Goal: Communication & Community: Answer question/provide support

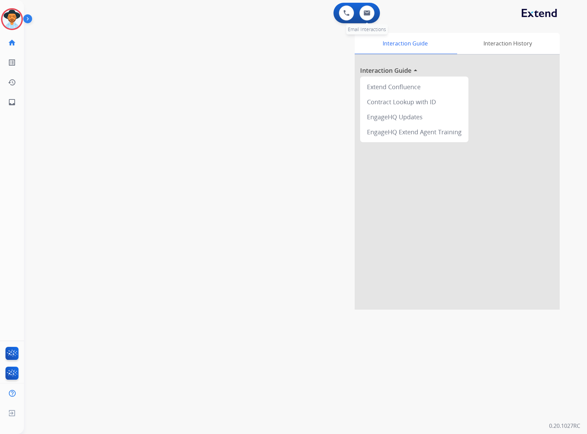
click at [373, 7] on div "0 Email Interactions" at bounding box center [367, 12] width 21 height 15
click at [371, 12] on button at bounding box center [367, 12] width 15 height 15
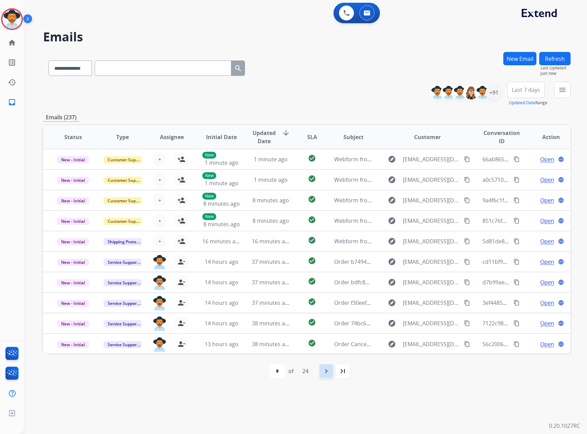
click at [329, 373] on mat-icon "navigate_next" at bounding box center [326, 371] width 8 height 8
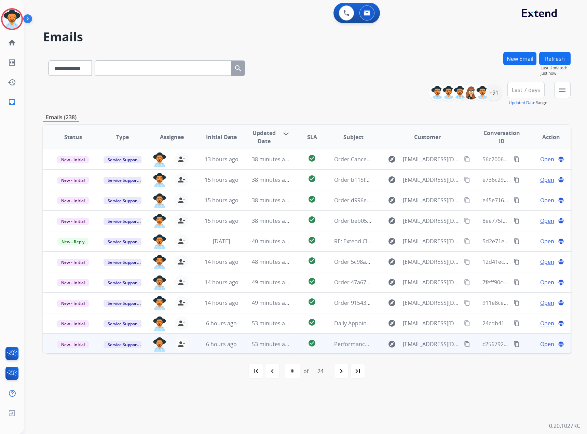
click at [541, 346] on span "Open" at bounding box center [548, 344] width 14 height 8
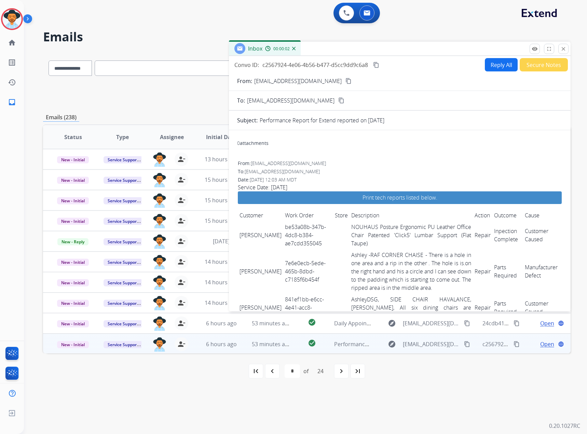
click at [377, 65] on mat-icon "content_copy" at bounding box center [376, 65] width 6 height 6
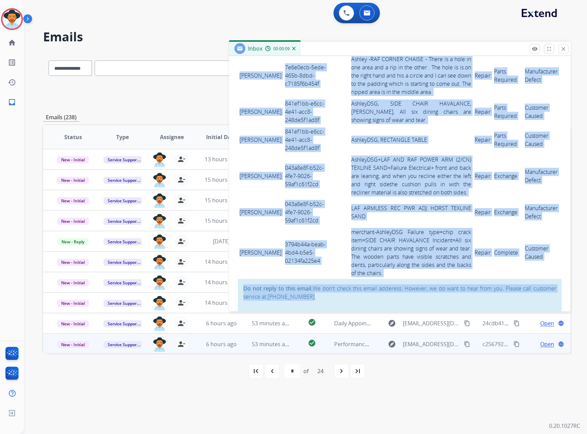
scroll to position [211, 0]
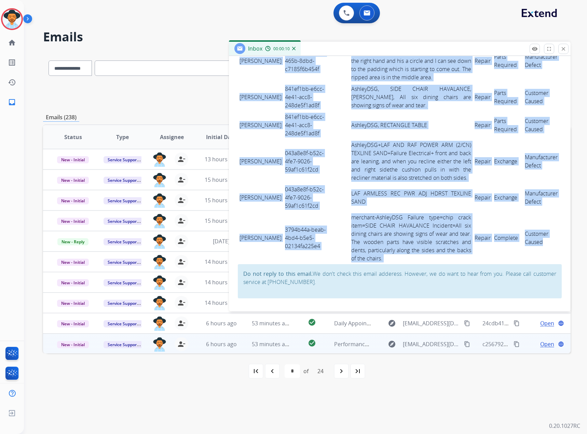
drag, startPoint x: 238, startPoint y: 230, endPoint x: 545, endPoint y: 252, distance: 308.2
click at [545, 252] on tbody "Julie Shipman be53a08b-347b-4dc8-b384-ae7cdd355045 NOUHAUS Posture Ergonomic PU…" at bounding box center [400, 138] width 324 height 254
drag, startPoint x: 454, startPoint y: 247, endPoint x: 450, endPoint y: 242, distance: 5.3
copy tbody "Julie Shipman be53a08b-347b-4dc8-b384-ae7cdd355045 NOUHAUS Posture Ergonomic PU…"
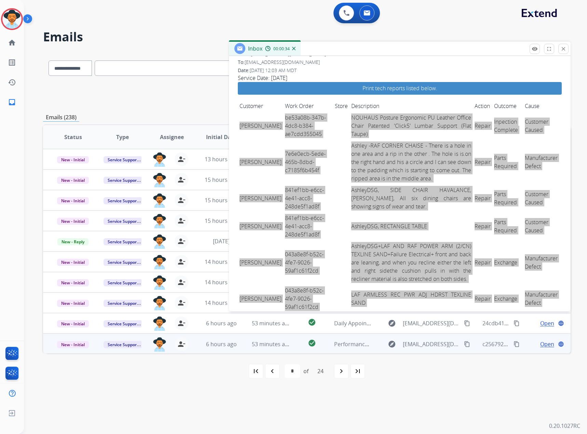
scroll to position [108, 0]
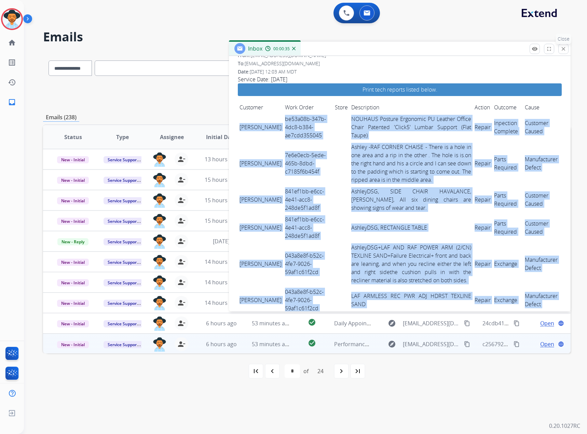
click at [565, 47] on mat-icon "close" at bounding box center [564, 49] width 6 height 6
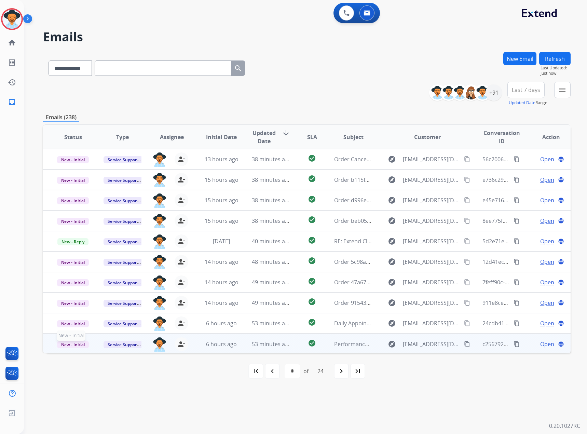
click at [60, 347] on span "New - Initial" at bounding box center [73, 344] width 32 height 7
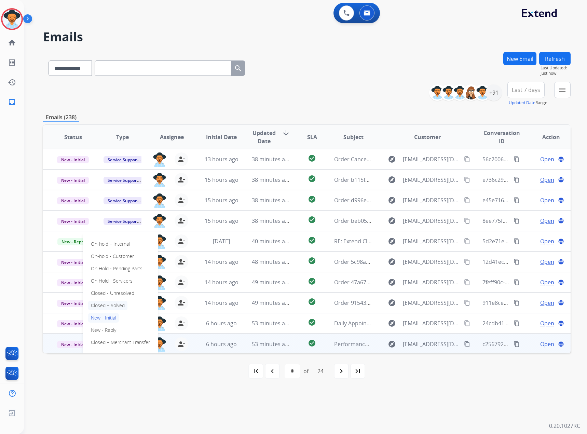
click at [114, 301] on p "Closed – Solved" at bounding box center [107, 306] width 39 height 10
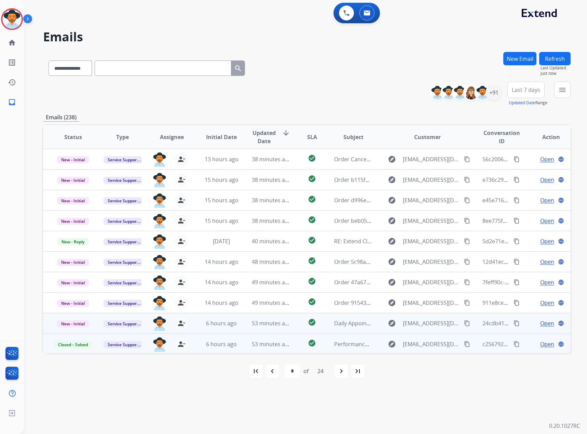
click at [541, 324] on span "Open" at bounding box center [548, 323] width 14 height 8
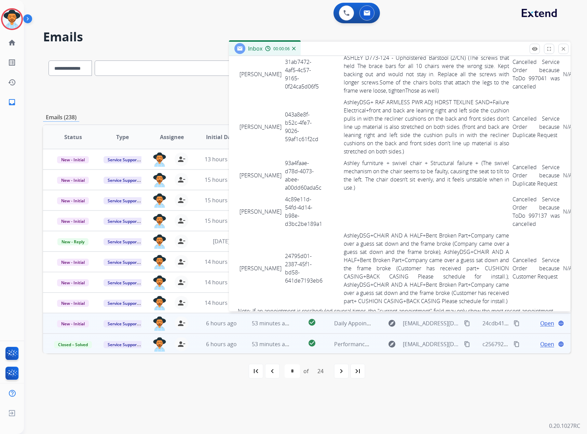
scroll to position [1505, 0]
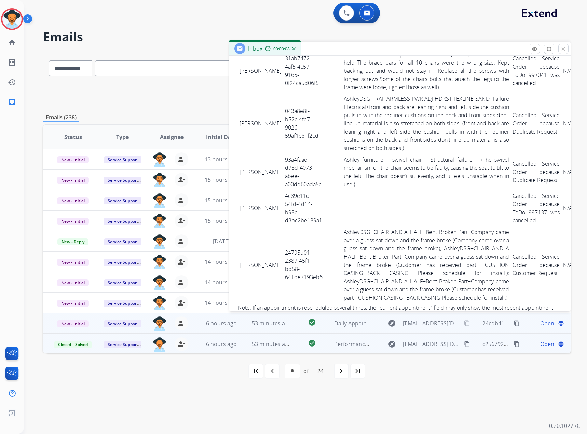
drag, startPoint x: 237, startPoint y: 149, endPoint x: 389, endPoint y: 198, distance: 159.7
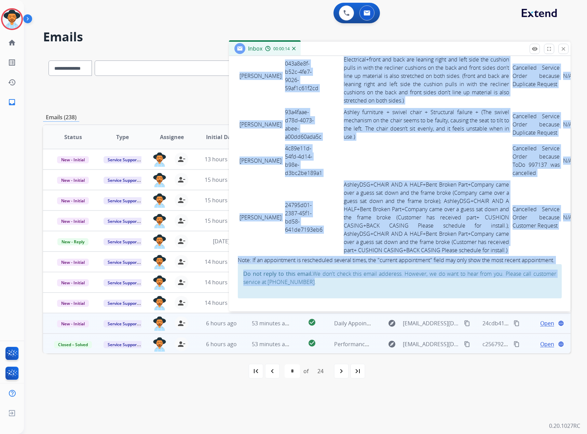
scroll to position [2083, 0]
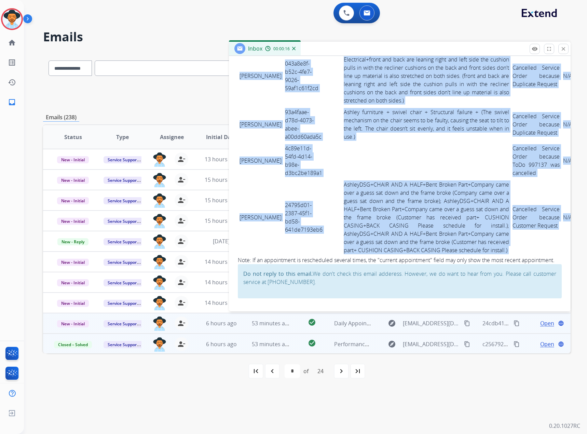
drag, startPoint x: 239, startPoint y: 147, endPoint x: 538, endPoint y: 240, distance: 312.6
copy tbody "MOHANAD ALAZZEH 668b6eae-b456-4729-8de3-b2a1a7976683 Ashley - Reguard+Stain+Din…"
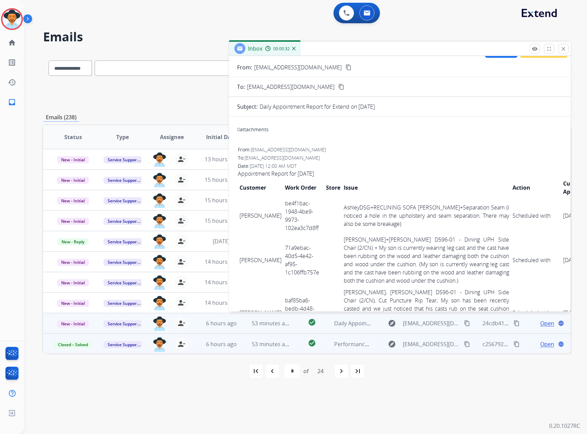
scroll to position [0, 0]
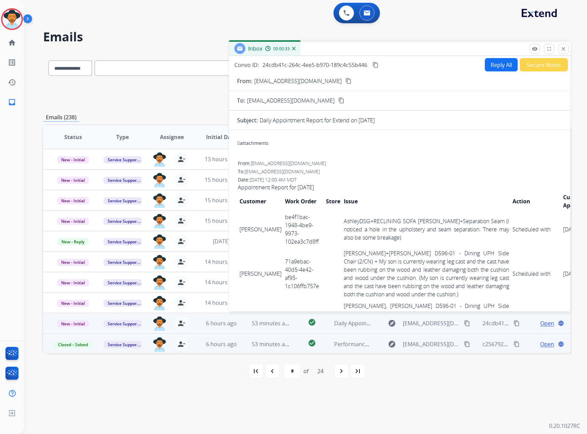
drag, startPoint x: 374, startPoint y: 65, endPoint x: 379, endPoint y: 66, distance: 4.9
click at [374, 65] on mat-icon "content_copy" at bounding box center [376, 65] width 6 height 6
click at [565, 48] on mat-icon "close" at bounding box center [564, 49] width 6 height 6
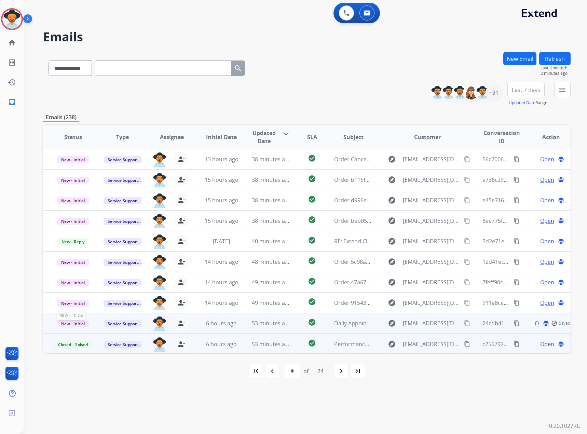
click at [68, 324] on span "New - Initial" at bounding box center [73, 323] width 32 height 7
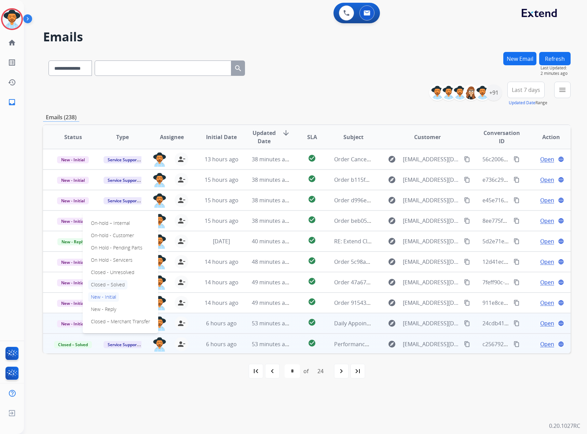
click at [118, 280] on p "Closed – Solved" at bounding box center [107, 285] width 39 height 10
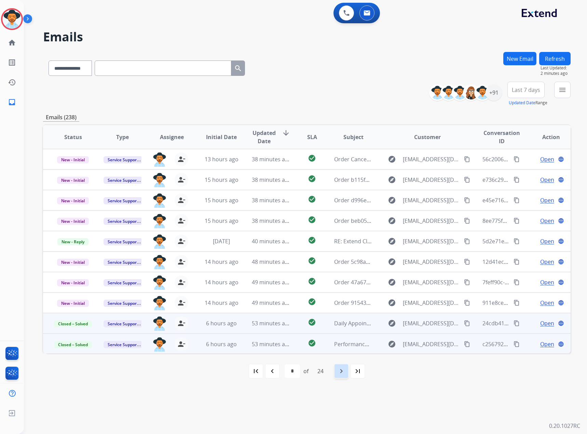
click at [341, 373] on mat-icon "navigate_next" at bounding box center [342, 371] width 8 height 8
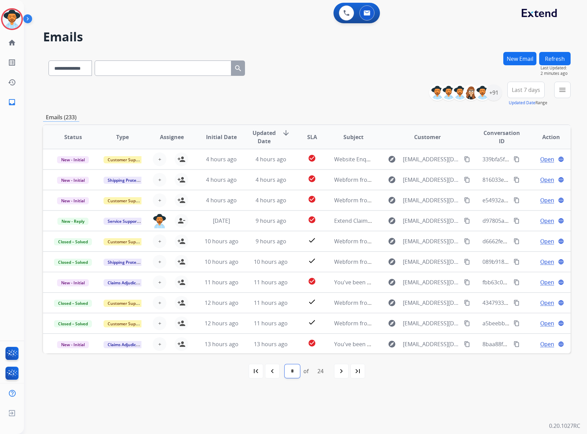
click at [296, 372] on select "* * * * * * * * * ** ** ** ** ** ** ** ** ** ** ** ** ** ** **" at bounding box center [292, 372] width 15 height 14
click at [276, 374] on div "navigate_before" at bounding box center [272, 371] width 15 height 15
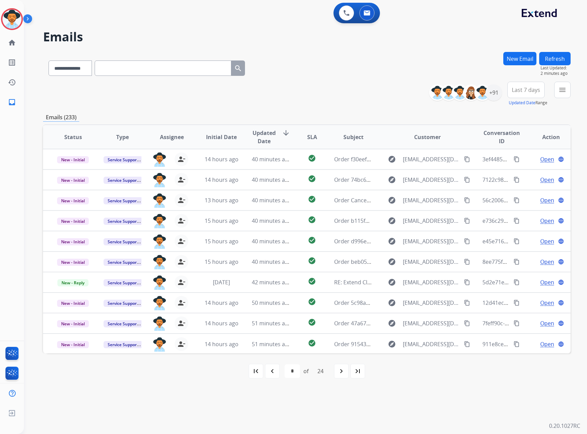
click at [275, 374] on mat-icon "navigate_before" at bounding box center [272, 371] width 8 height 8
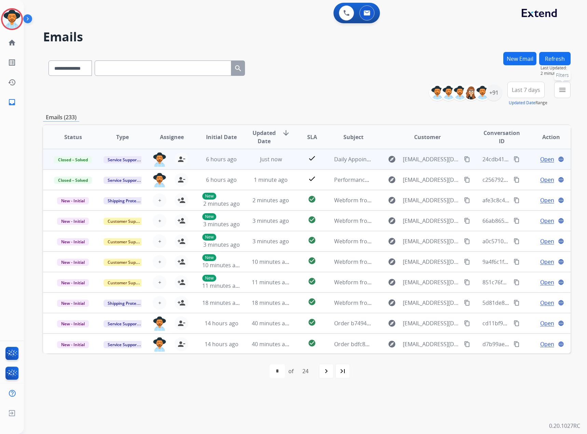
click at [560, 87] on mat-icon "menu" at bounding box center [563, 90] width 8 height 8
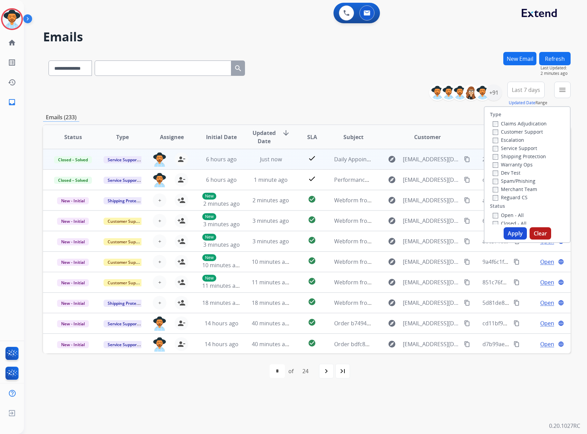
click at [509, 150] on label "Service Support" at bounding box center [515, 148] width 44 height 6
click at [516, 123] on label "Claims Adjudication" at bounding box center [520, 123] width 54 height 6
click at [503, 199] on label "New - Initial" at bounding box center [511, 197] width 36 height 6
click at [505, 207] on label "New - Reply" at bounding box center [511, 205] width 36 height 6
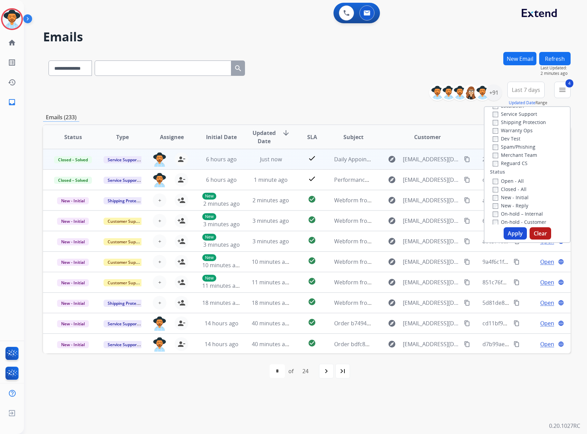
click at [509, 230] on button "Apply" at bounding box center [515, 233] width 23 height 12
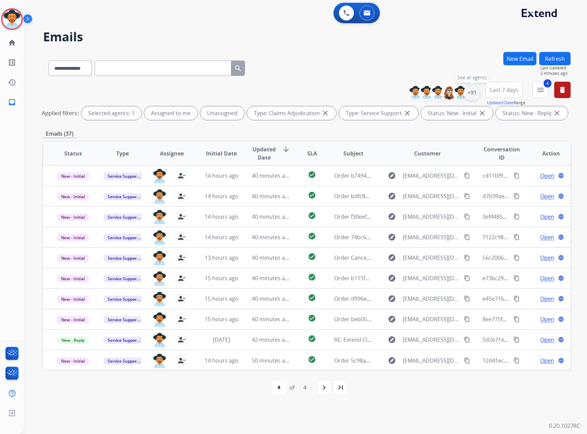
click at [467, 95] on div "+91" at bounding box center [472, 92] width 16 height 16
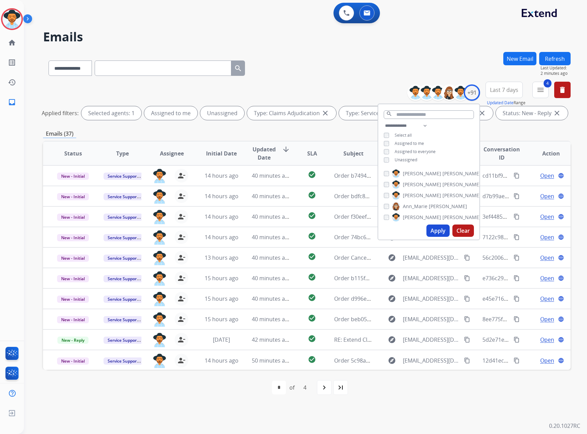
click at [435, 230] on button "Apply" at bounding box center [438, 231] width 23 height 12
click at [328, 406] on div "**********" at bounding box center [297, 230] width 547 height 410
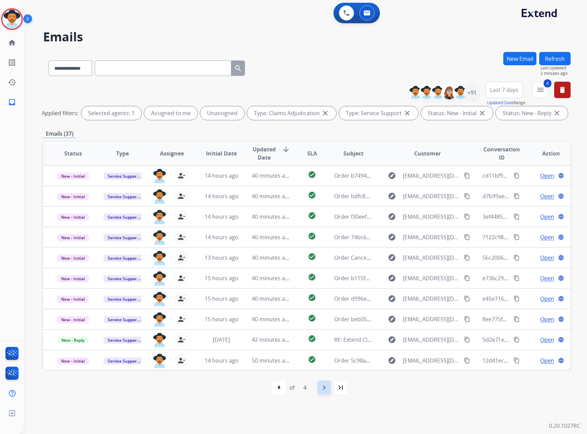
click at [327, 389] on mat-icon "navigate_next" at bounding box center [324, 388] width 8 height 8
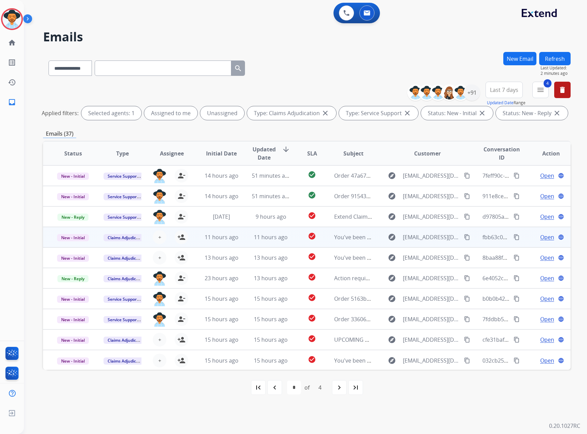
click at [542, 236] on span "Open" at bounding box center [548, 237] width 14 height 8
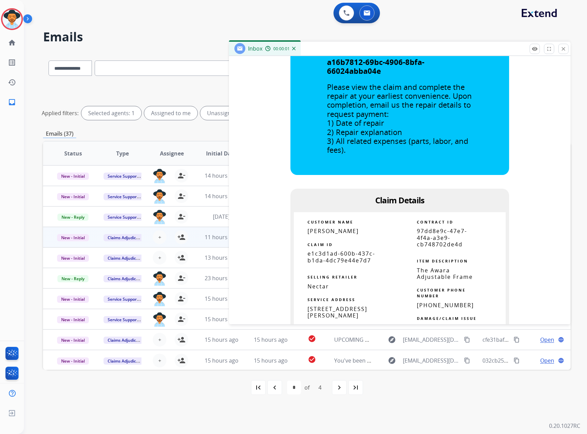
scroll to position [376, 0]
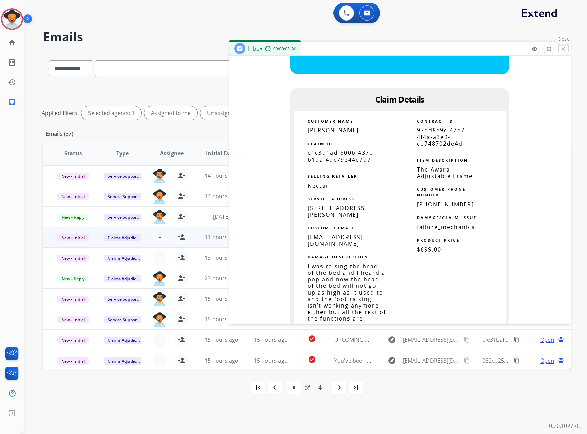
click at [561, 47] on mat-icon "close" at bounding box center [564, 49] width 6 height 6
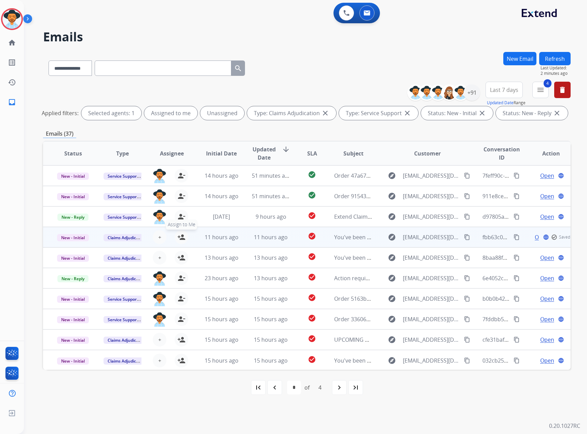
click at [178, 236] on mat-icon "person_add" at bounding box center [181, 237] width 8 height 8
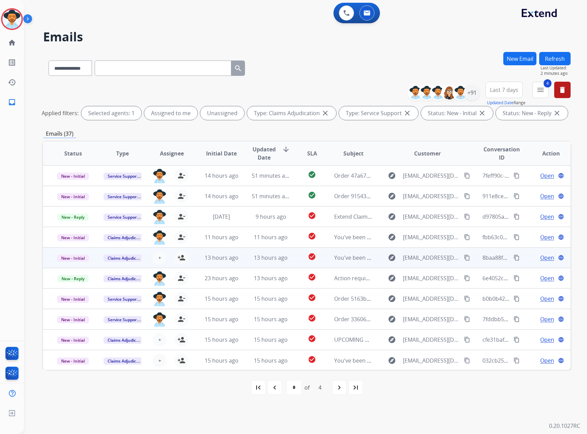
click at [545, 255] on span "Open" at bounding box center [548, 258] width 14 height 8
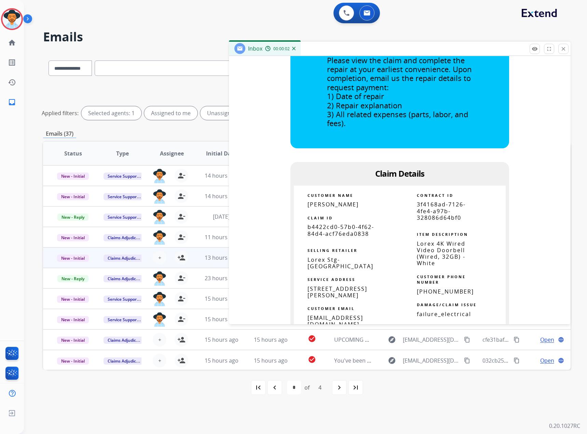
scroll to position [137, 0]
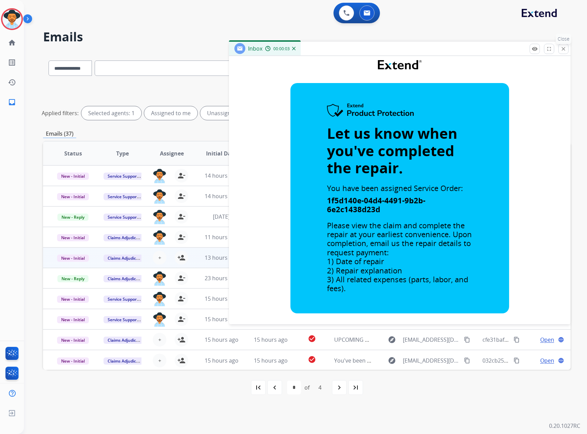
click at [564, 51] on mat-icon "close" at bounding box center [564, 49] width 6 height 6
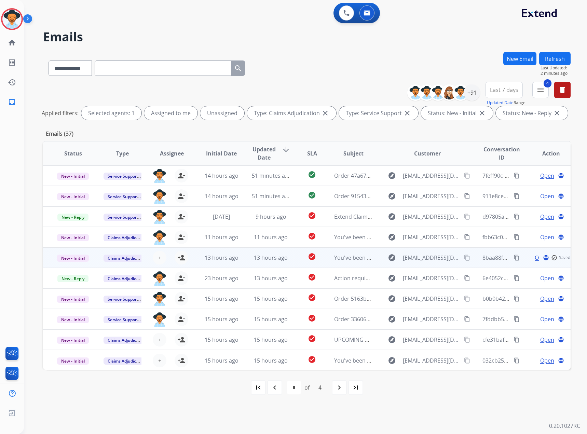
click at [173, 257] on div "+ Select agent person_add Assign to Me" at bounding box center [167, 258] width 44 height 14
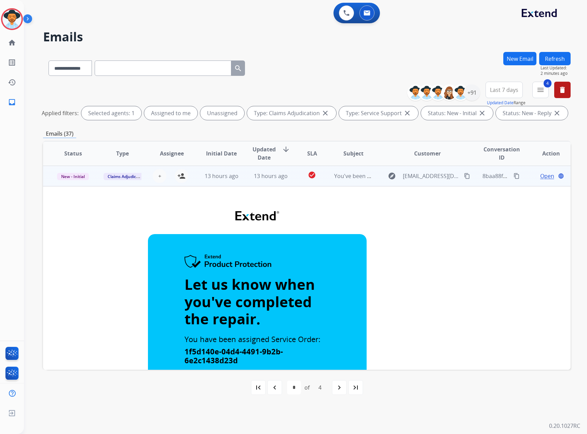
scroll to position [82, 0]
click at [181, 177] on mat-icon "person_add" at bounding box center [181, 176] width 8 height 8
click at [237, 174] on div "13 hours ago" at bounding box center [221, 176] width 38 height 8
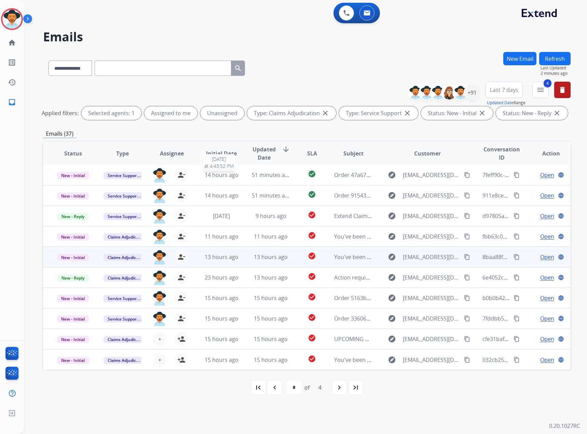
scroll to position [1, 0]
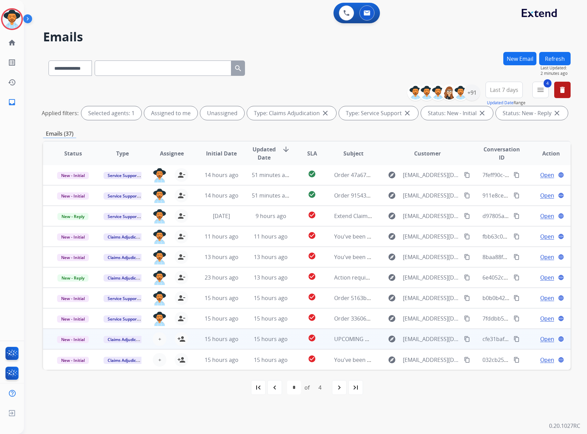
click at [541, 341] on span "Open" at bounding box center [548, 339] width 14 height 8
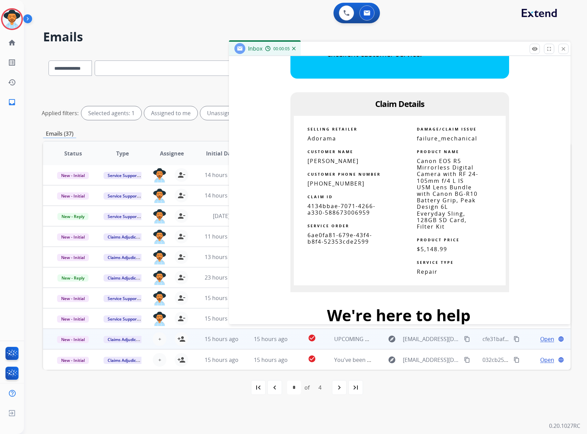
scroll to position [376, 0]
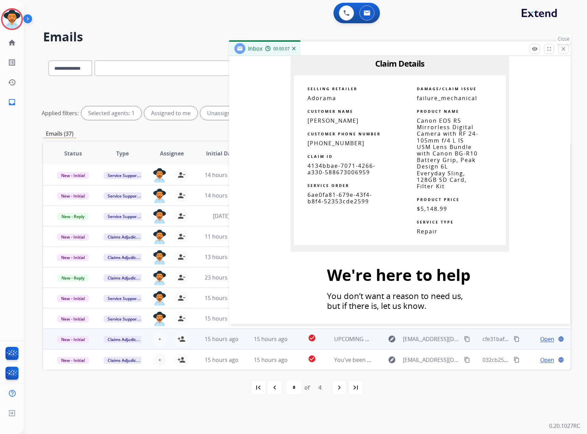
click at [560, 49] on button "close Close" at bounding box center [564, 49] width 10 height 10
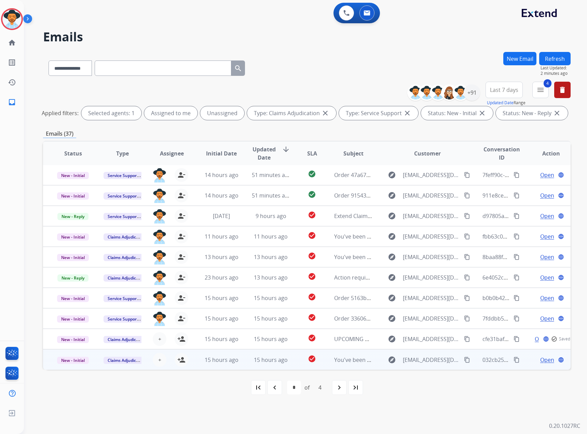
click at [546, 361] on span "Open" at bounding box center [548, 360] width 14 height 8
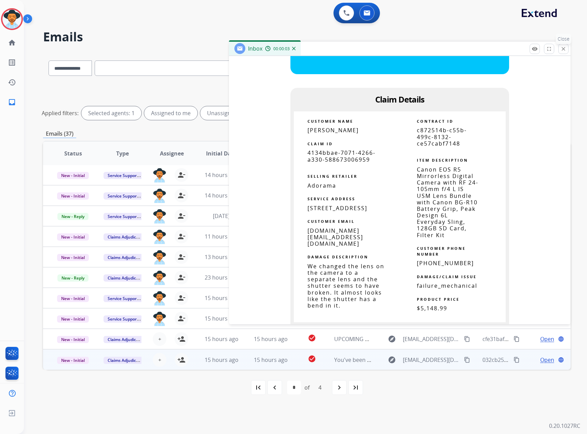
click at [566, 49] on mat-icon "close" at bounding box center [564, 49] width 6 height 6
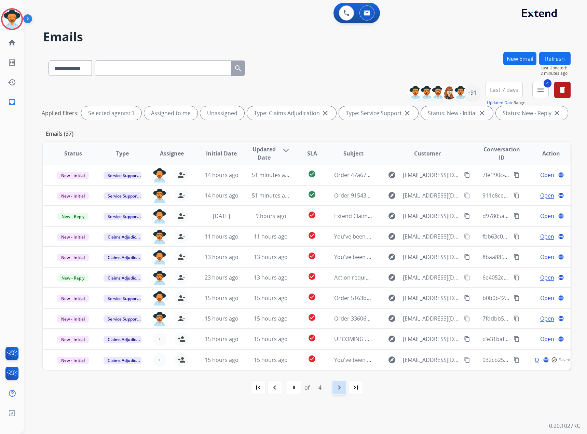
click at [334, 393] on div "navigate_next" at bounding box center [339, 387] width 15 height 15
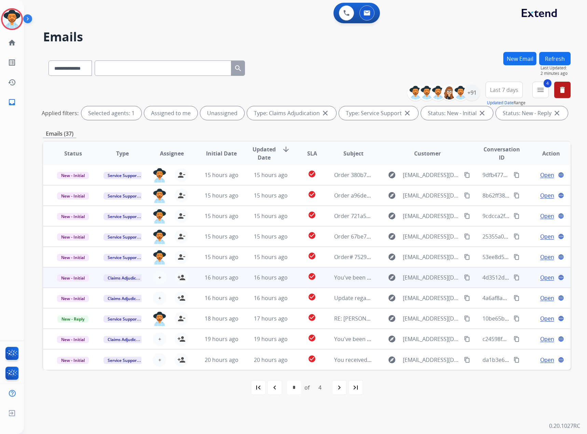
click at [542, 277] on span "Open" at bounding box center [548, 278] width 14 height 8
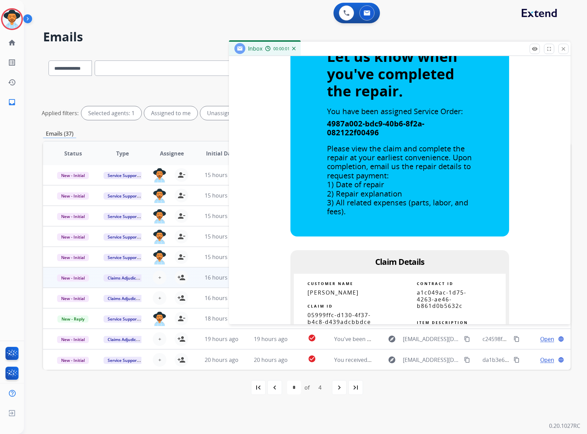
scroll to position [342, 0]
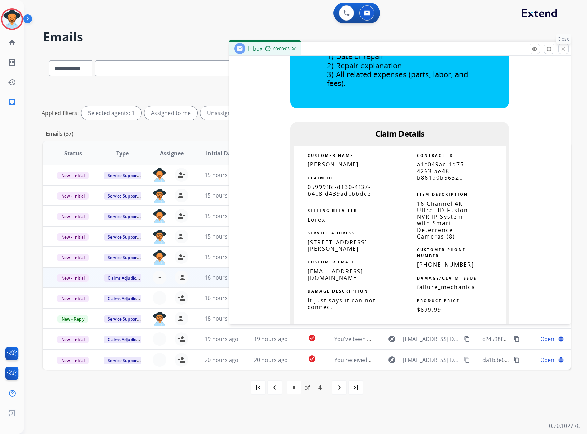
click at [565, 50] on mat-icon "close" at bounding box center [564, 49] width 6 height 6
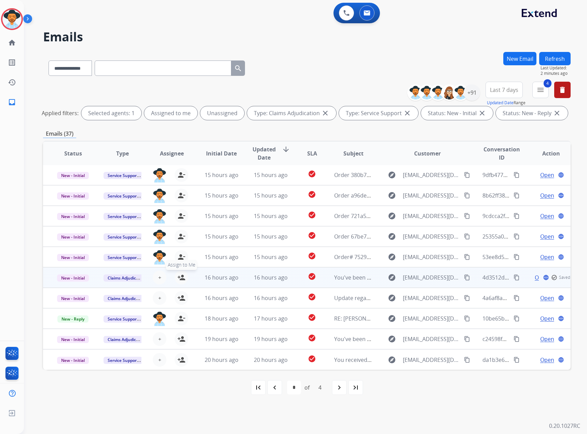
click at [173, 277] on div "+ Select agent person_add Assign to Me" at bounding box center [167, 278] width 44 height 14
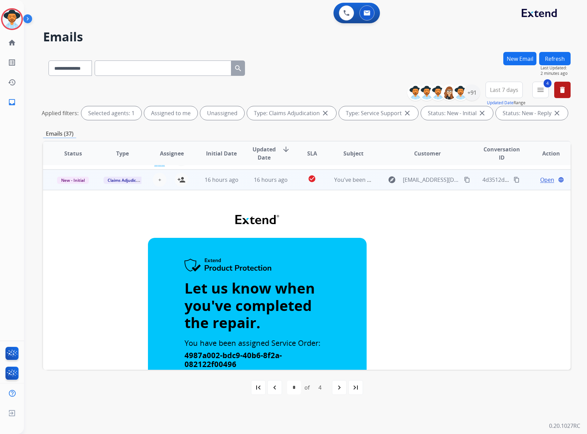
scroll to position [103, 0]
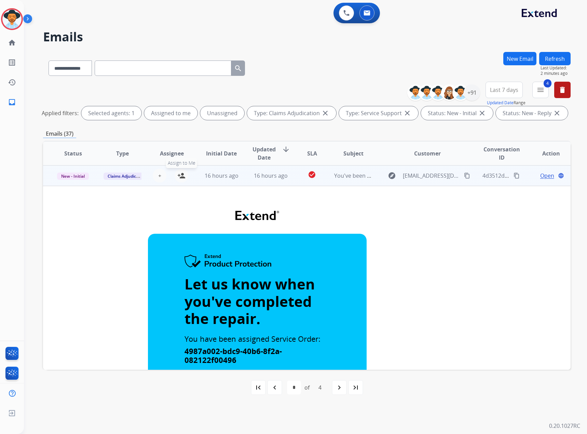
click at [180, 170] on button "person_add Assign to Me" at bounding box center [182, 176] width 14 height 14
click at [209, 175] on span "16 hours ago" at bounding box center [222, 176] width 34 height 8
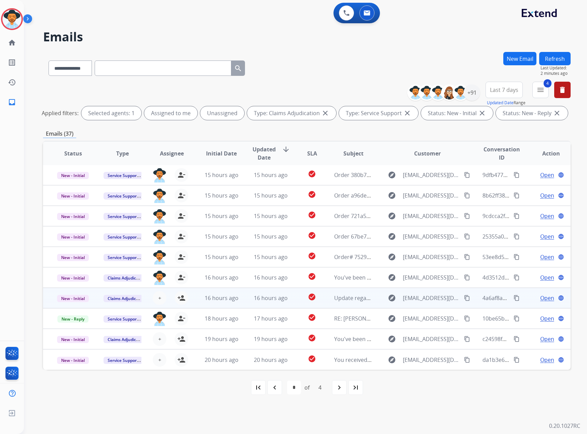
click at [541, 298] on span "Open" at bounding box center [548, 298] width 14 height 8
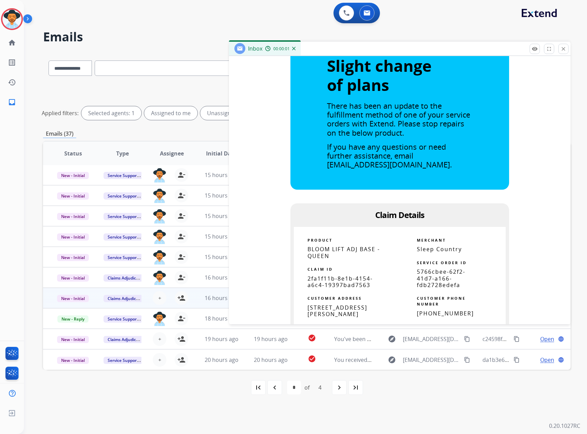
scroll to position [376, 0]
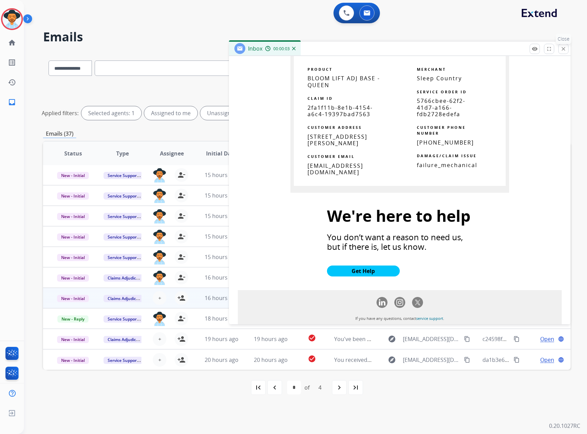
click at [565, 45] on button "close Close" at bounding box center [564, 49] width 10 height 10
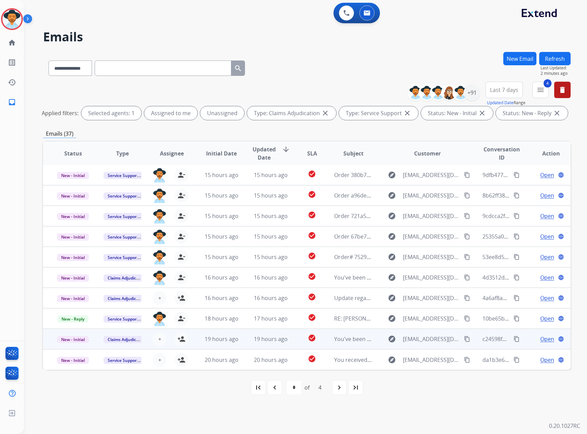
click at [535, 341] on div "Open language" at bounding box center [551, 339] width 38 height 8
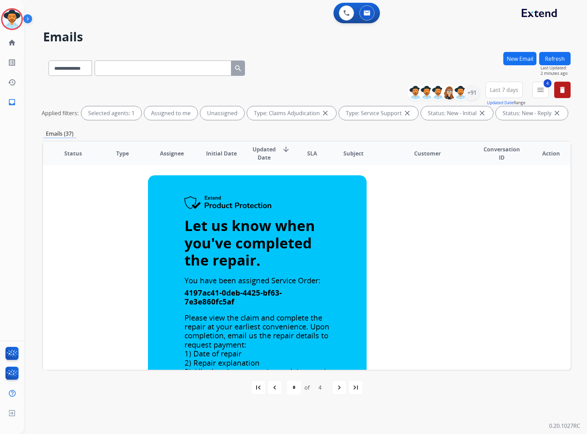
scroll to position [164, 0]
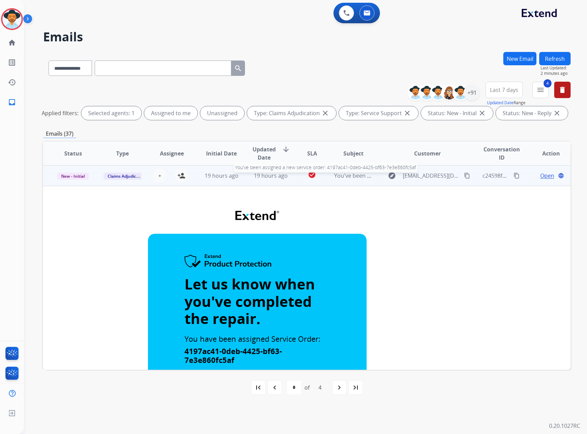
click at [340, 178] on span "You've been assigned a new service order: 4197ac41-0deb-4425-bf63-7e3e860fc5af" at bounding box center [440, 176] width 212 height 8
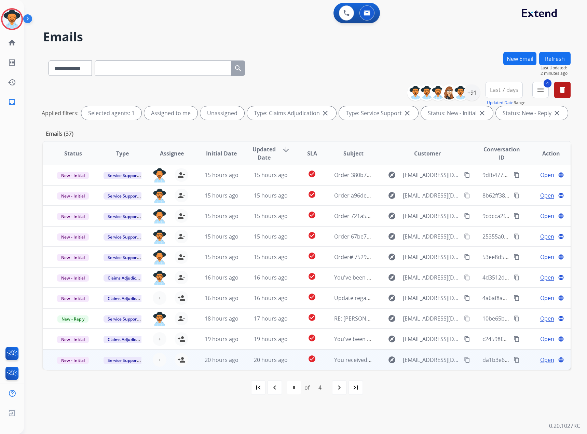
click at [541, 360] on span "Open" at bounding box center [548, 360] width 14 height 8
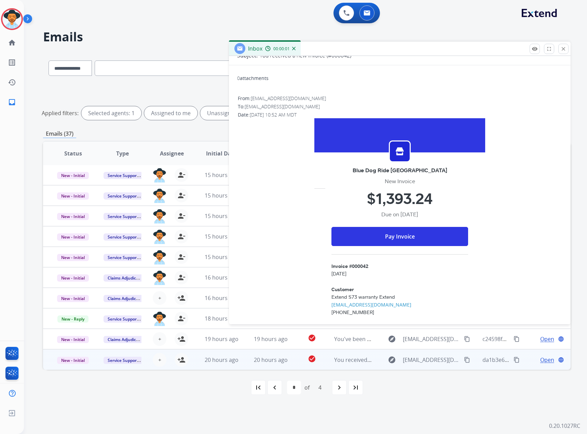
scroll to position [137, 0]
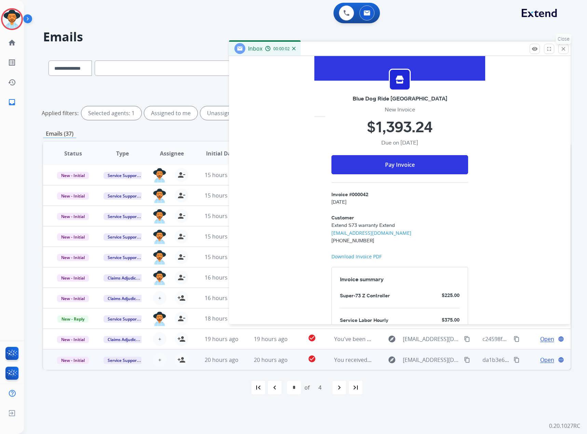
click at [567, 46] on mat-icon "close" at bounding box center [564, 49] width 6 height 6
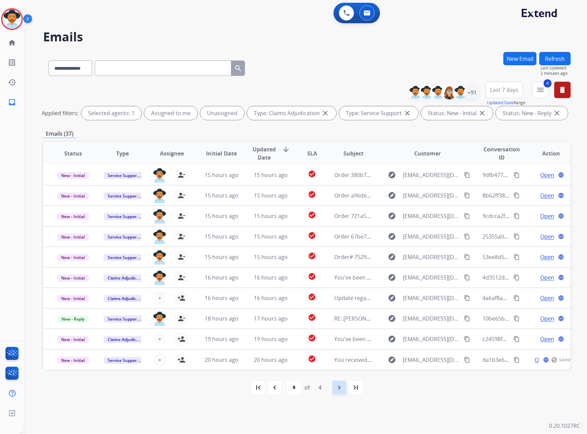
click at [335, 389] on div "navigate_next" at bounding box center [339, 387] width 15 height 15
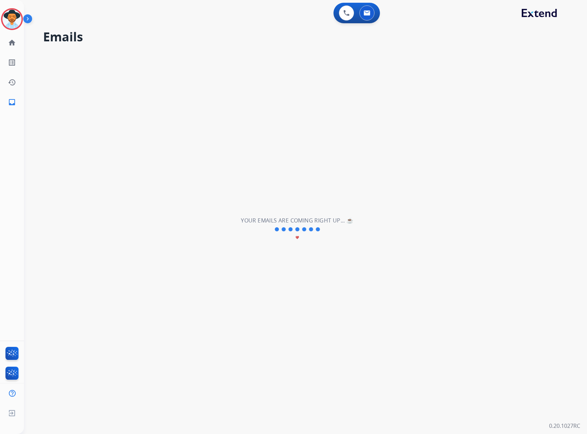
scroll to position [0, 0]
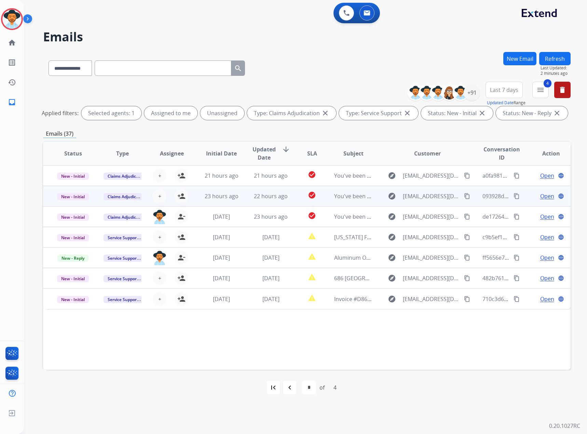
click at [541, 197] on span "Open" at bounding box center [548, 196] width 14 height 8
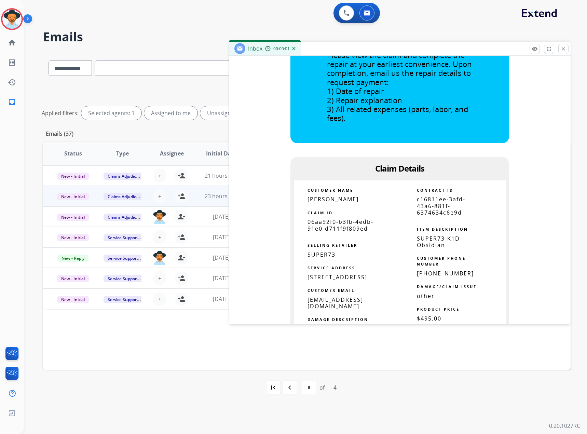
scroll to position [308, 0]
click at [560, 49] on button "close Close" at bounding box center [564, 49] width 10 height 10
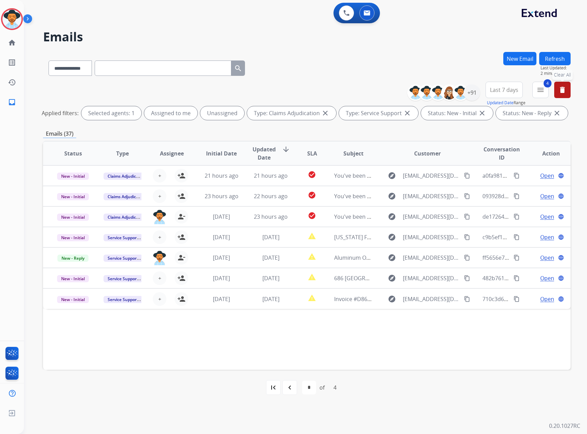
click at [561, 90] on mat-icon "delete" at bounding box center [563, 90] width 8 height 8
select select "*"
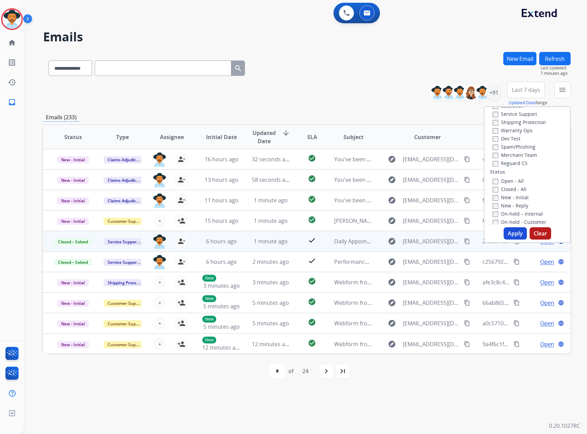
click at [389, 70] on div "**********" at bounding box center [307, 67] width 528 height 30
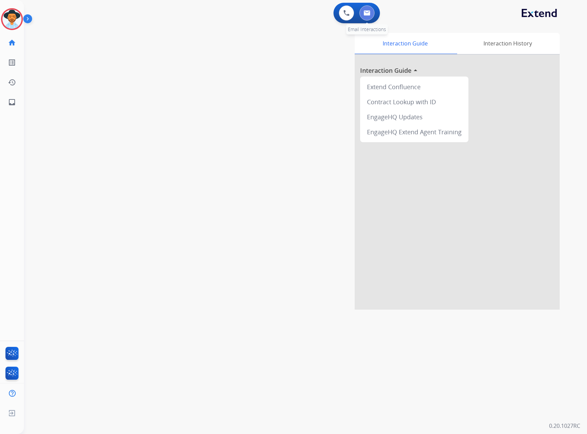
click at [368, 12] on img at bounding box center [367, 12] width 7 height 5
select select "**********"
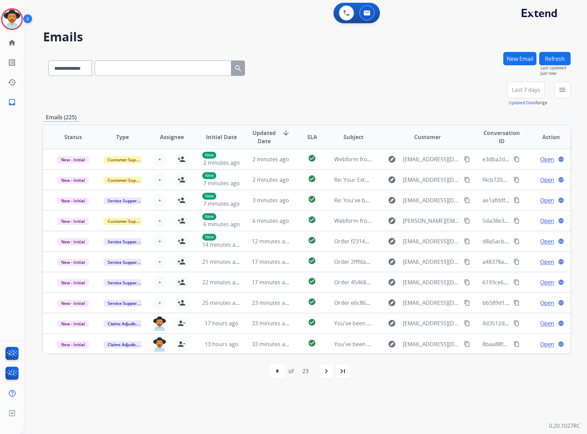
click at [526, 60] on button "New Email" at bounding box center [520, 58] width 33 height 13
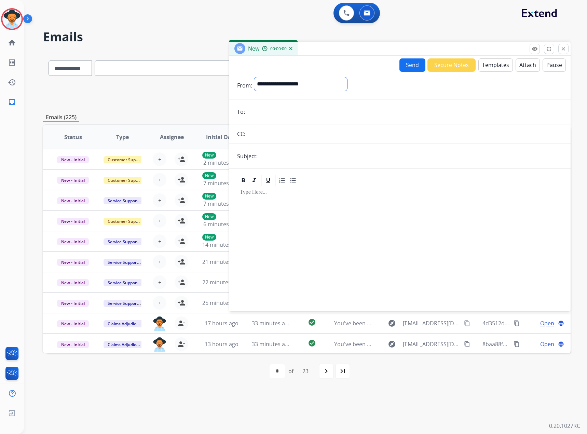
click at [284, 79] on select "**********" at bounding box center [300, 84] width 93 height 14
select select "**********"
click at [254, 77] on select "**********" at bounding box center [300, 84] width 93 height 14
paste input "**********"
type input "**********"
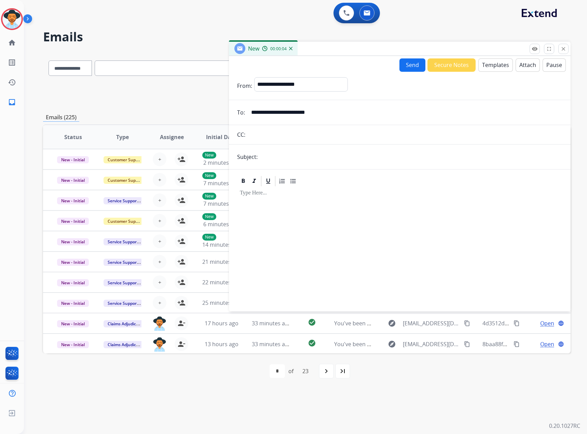
click at [307, 156] on input "text" at bounding box center [411, 157] width 303 height 14
type input "**********"
click at [503, 63] on button "Templates" at bounding box center [496, 64] width 35 height 13
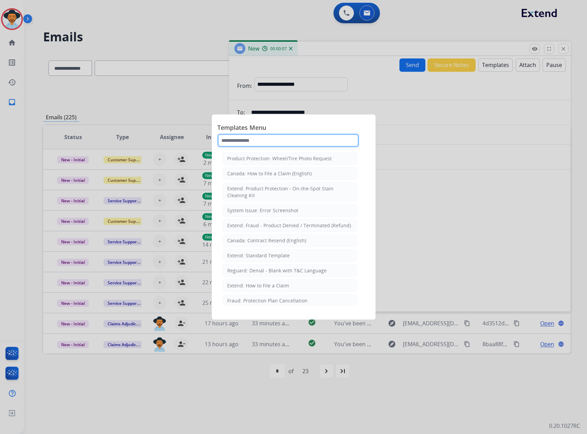
click at [283, 135] on input "text" at bounding box center [288, 141] width 142 height 14
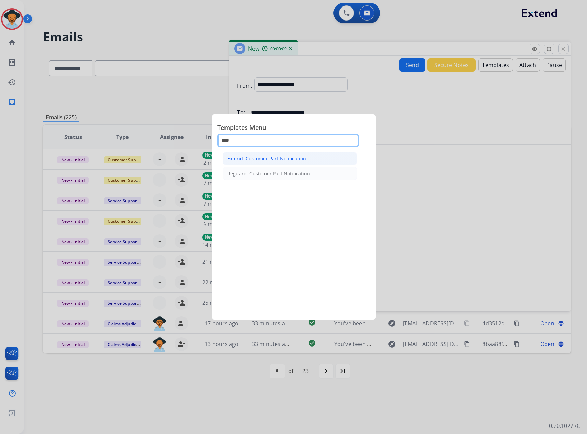
type input "****"
click at [272, 161] on div "Extend: Customer Part Notification" at bounding box center [266, 158] width 79 height 7
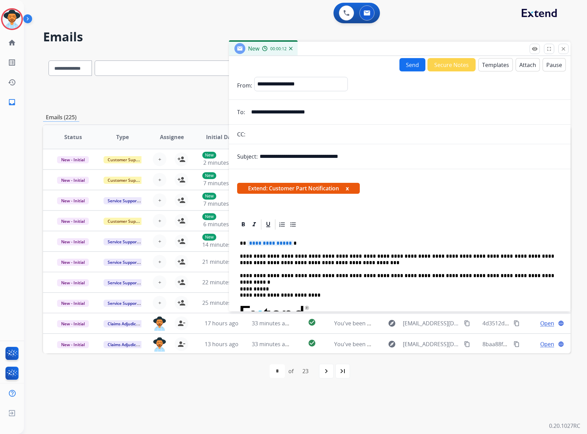
click at [279, 241] on span "**********" at bounding box center [271, 243] width 46 height 6
click at [348, 189] on button "x" at bounding box center [347, 188] width 3 height 8
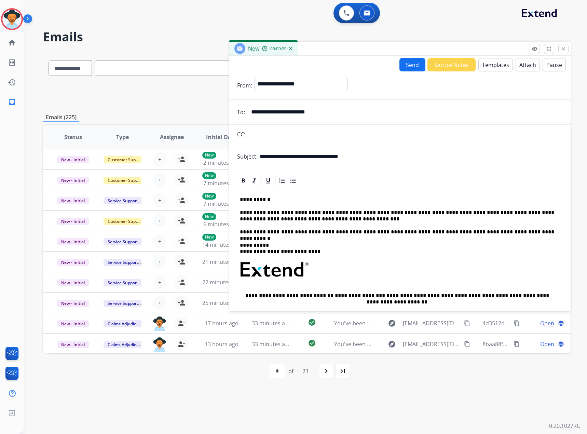
click at [406, 65] on button "Send" at bounding box center [413, 64] width 26 height 13
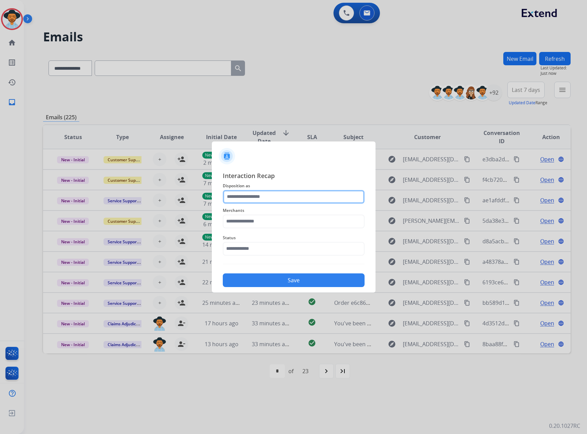
click at [266, 201] on input "text" at bounding box center [294, 197] width 142 height 14
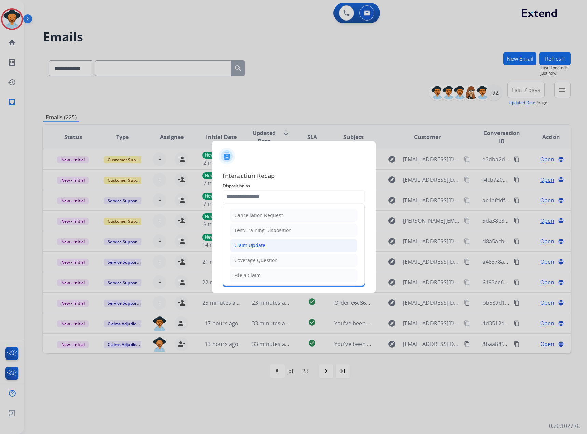
click at [254, 249] on li "Claim Update" at bounding box center [294, 245] width 128 height 13
type input "**********"
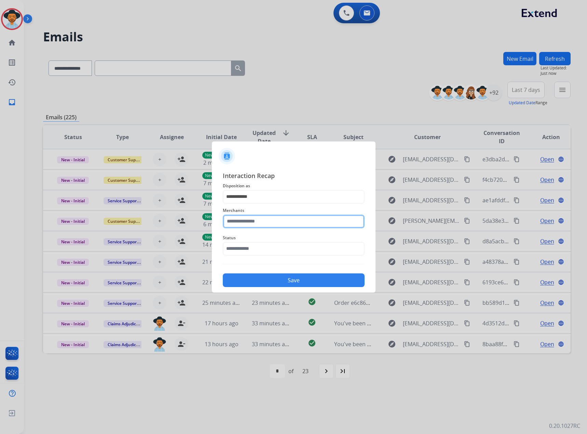
click at [260, 219] on input "text" at bounding box center [294, 222] width 142 height 14
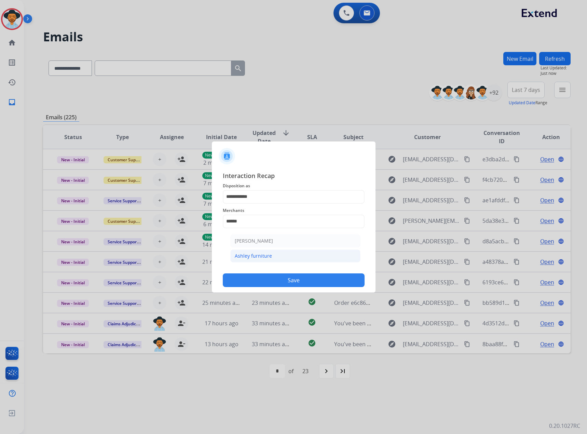
click at [257, 254] on div "Ashley furniture" at bounding box center [253, 256] width 37 height 7
type input "**********"
click at [259, 248] on input "text" at bounding box center [294, 249] width 142 height 14
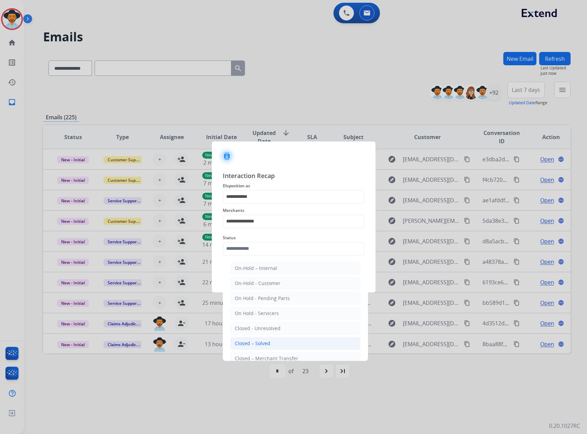
click at [246, 342] on div "Closed – Solved" at bounding box center [253, 343] width 36 height 7
type input "**********"
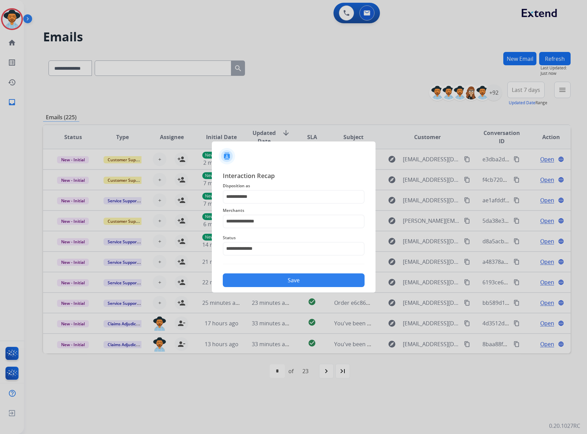
click at [292, 285] on button "Save" at bounding box center [294, 281] width 142 height 14
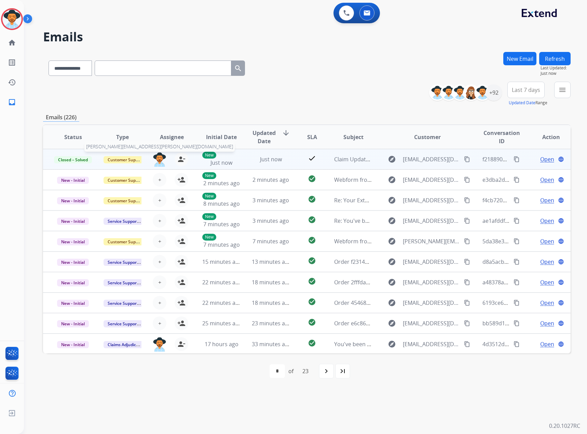
click at [161, 162] on img at bounding box center [160, 160] width 14 height 14
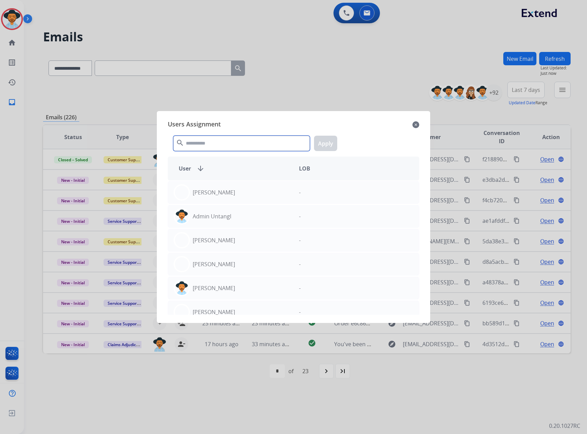
click at [209, 145] on input "text" at bounding box center [241, 143] width 137 height 15
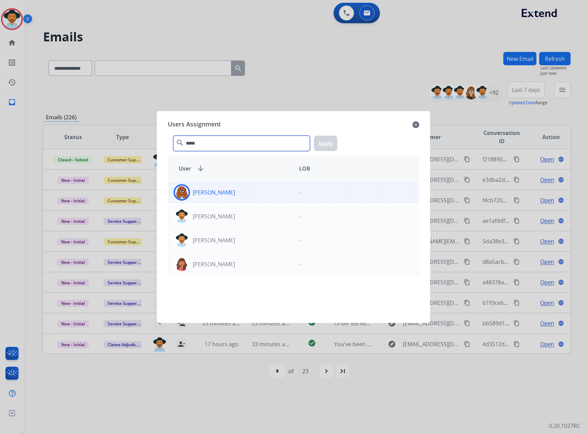
type input "*****"
click at [206, 194] on p "[PERSON_NAME]" at bounding box center [214, 192] width 42 height 8
click at [338, 137] on div "***** search Apply" at bounding box center [294, 142] width 252 height 24
click at [326, 141] on button "Apply" at bounding box center [325, 143] width 23 height 15
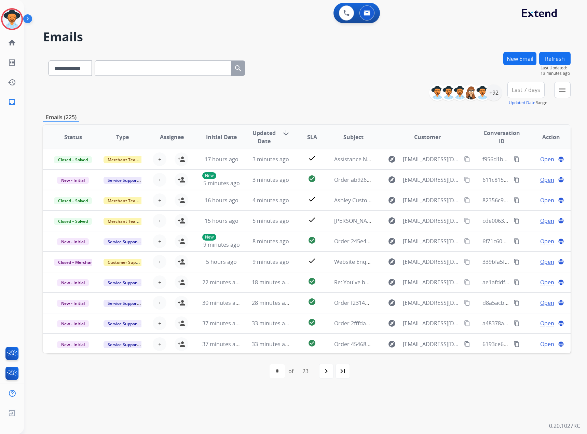
click at [516, 56] on button "New Email" at bounding box center [520, 58] width 33 height 13
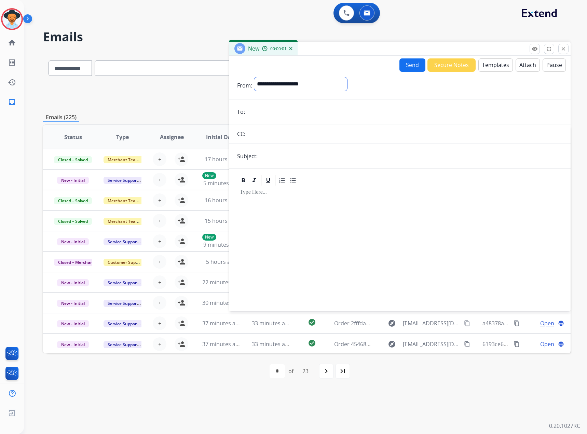
click at [294, 83] on select "**********" at bounding box center [300, 84] width 93 height 14
select select "**********"
click at [254, 77] on select "**********" at bounding box center [300, 84] width 93 height 14
paste input "**********"
type input "**********"
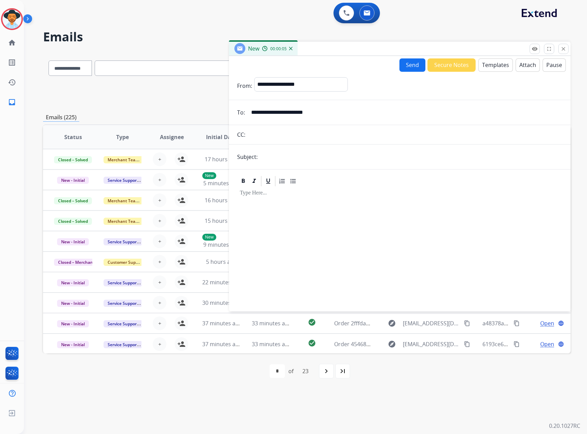
click at [309, 155] on input "text" at bounding box center [411, 157] width 303 height 14
type input "**********"
click at [304, 214] on div at bounding box center [400, 245] width 326 height 117
click at [486, 66] on button "Templates" at bounding box center [496, 64] width 35 height 13
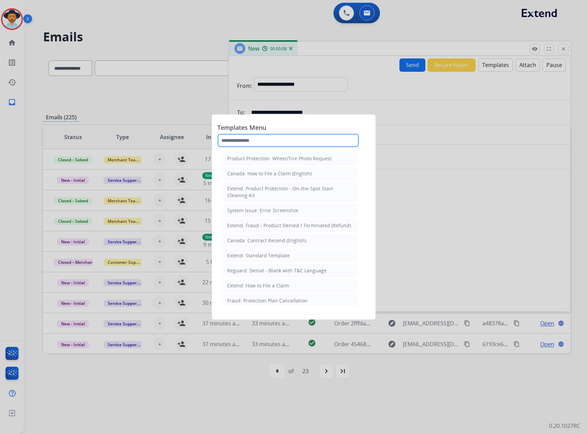
click at [249, 143] on input "text" at bounding box center [288, 141] width 142 height 14
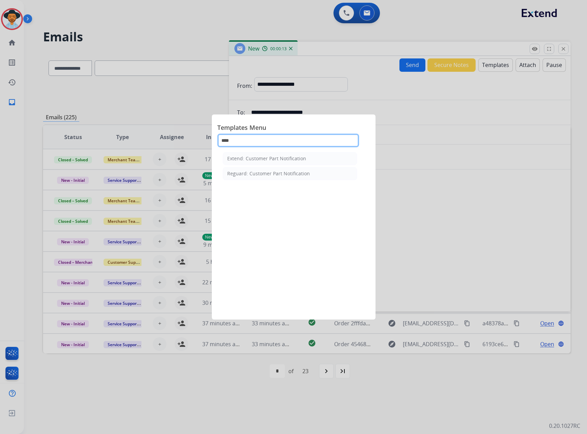
type input "****"
click at [255, 165] on ul "Extend: Customer Part Notification Reguard: Customer Part Notification" at bounding box center [290, 166] width 134 height 28
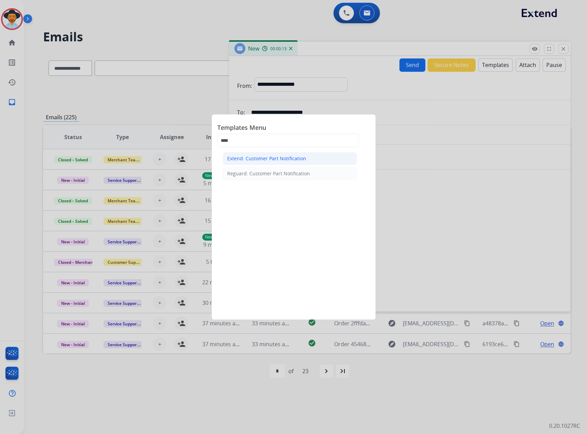
click at [259, 159] on div "Extend: Customer Part Notification" at bounding box center [266, 158] width 79 height 7
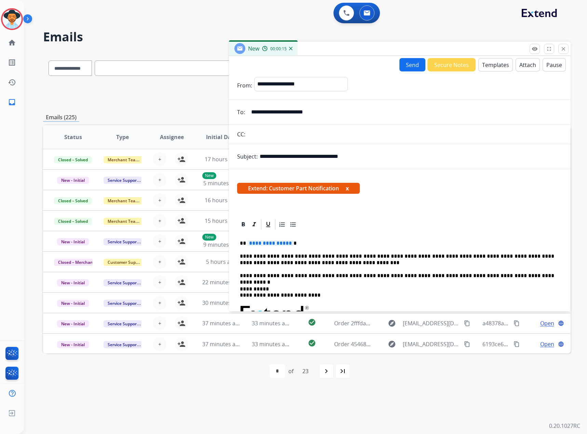
click at [348, 188] on button "x" at bounding box center [347, 188] width 3 height 8
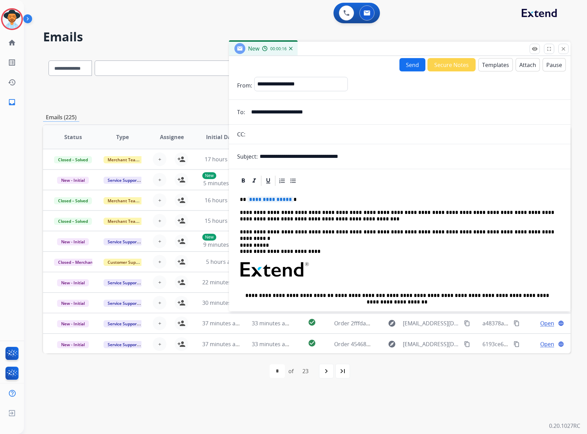
click at [270, 200] on span "**********" at bounding box center [271, 200] width 46 height 6
click at [415, 62] on button "Send" at bounding box center [413, 64] width 26 height 13
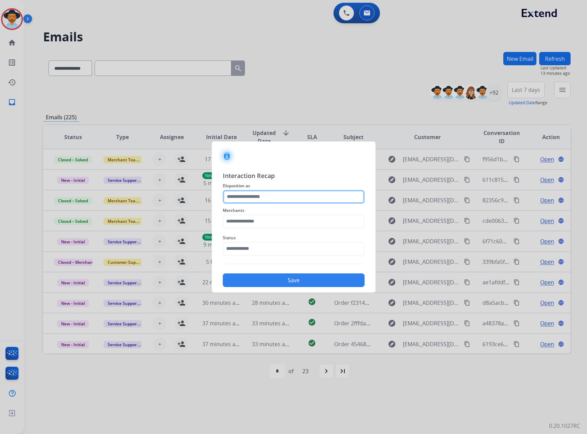
click at [285, 194] on input "text" at bounding box center [294, 197] width 142 height 14
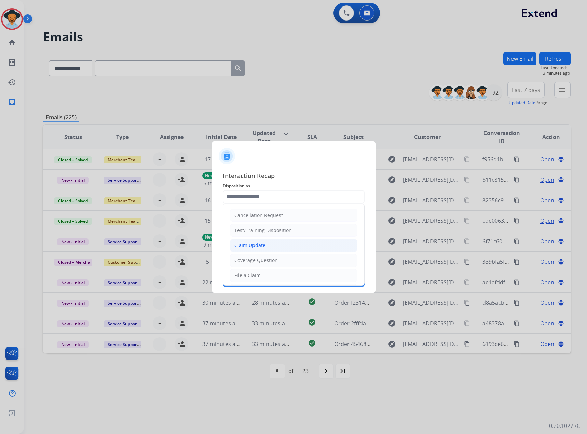
click at [258, 245] on div "Claim Update" at bounding box center [250, 245] width 31 height 7
type input "**********"
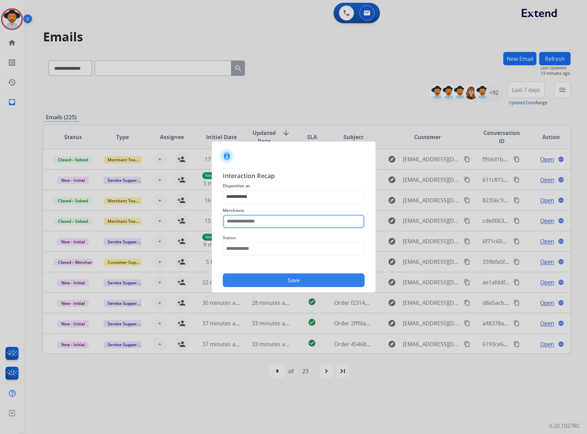
click at [264, 219] on input "text" at bounding box center [294, 222] width 142 height 14
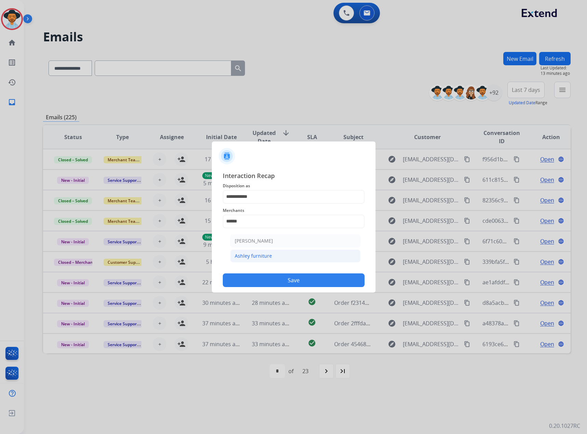
click at [261, 253] on div "Ashley furniture" at bounding box center [253, 256] width 37 height 7
type input "**********"
click at [262, 247] on input "text" at bounding box center [294, 249] width 142 height 14
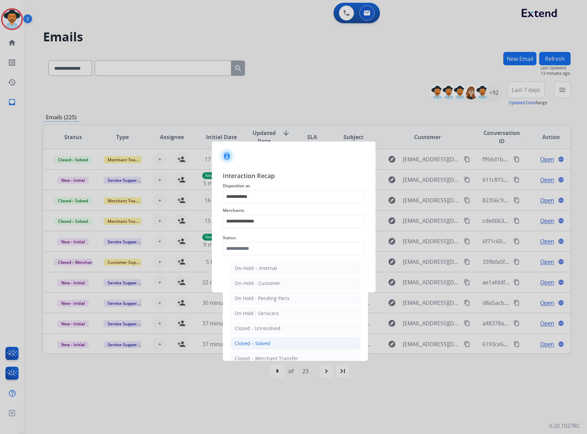
click at [249, 346] on div "Closed – Solved" at bounding box center [253, 343] width 36 height 7
type input "**********"
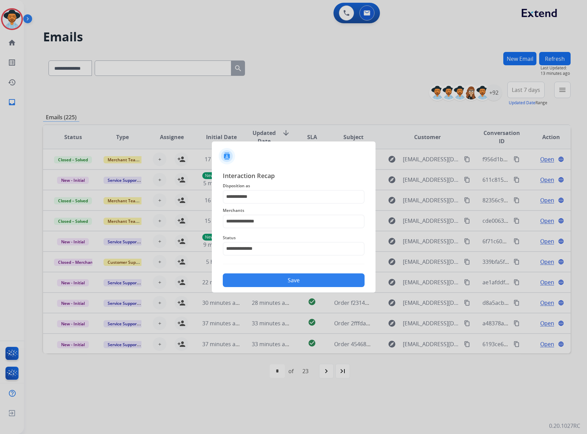
click at [281, 279] on button "Save" at bounding box center [294, 281] width 142 height 14
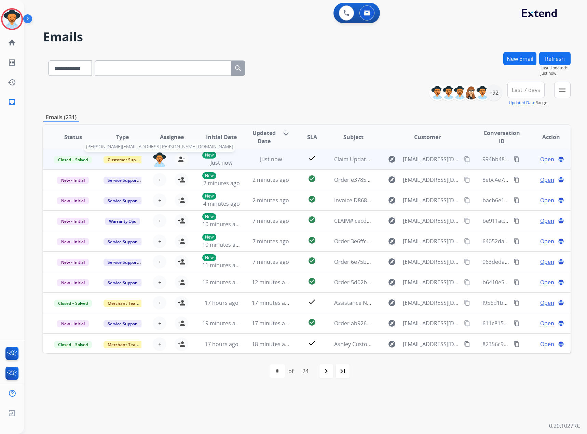
click at [160, 157] on img at bounding box center [160, 160] width 14 height 14
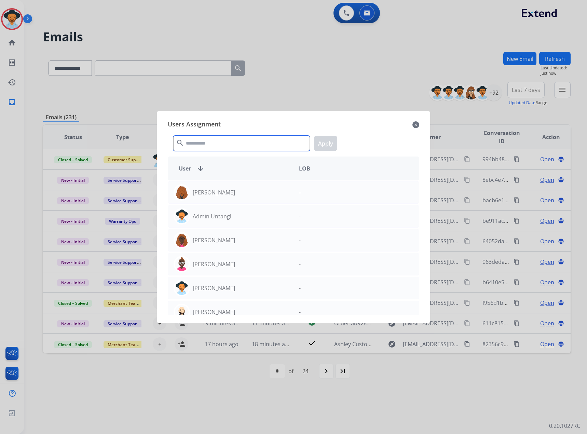
click at [194, 144] on input "text" at bounding box center [241, 143] width 137 height 15
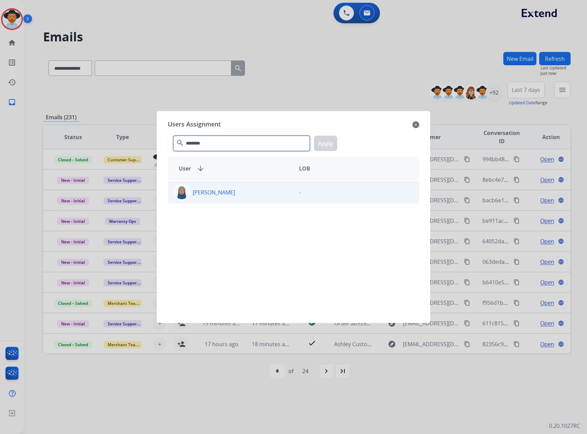
type input "********"
click at [248, 190] on div "[PERSON_NAME]" at bounding box center [230, 192] width 125 height 16
click at [321, 145] on button "Apply" at bounding box center [325, 143] width 23 height 15
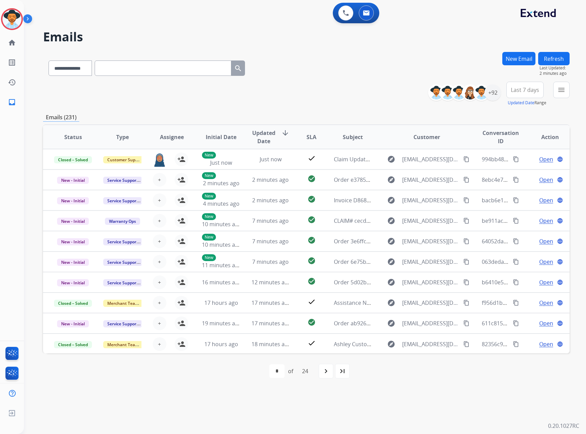
click at [527, 60] on button "New Email" at bounding box center [519, 58] width 33 height 13
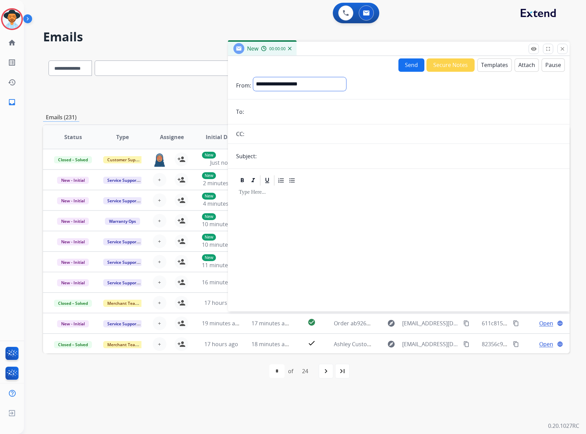
click at [328, 78] on select "**********" at bounding box center [299, 84] width 93 height 14
select select "**********"
click at [253, 77] on select "**********" at bounding box center [299, 84] width 93 height 14
paste input "**********"
type input "**********"
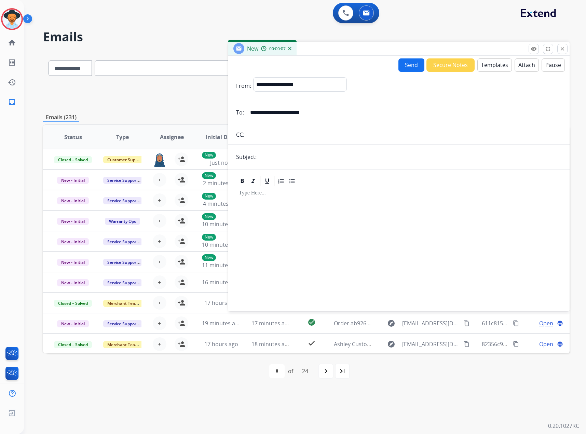
click at [294, 156] on input "text" at bounding box center [410, 157] width 303 height 14
type input "**********"
click at [487, 66] on button "Templates" at bounding box center [495, 64] width 35 height 13
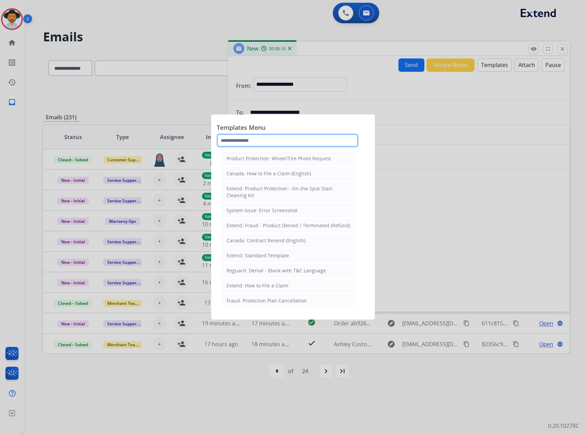
click at [244, 140] on input "text" at bounding box center [288, 141] width 142 height 14
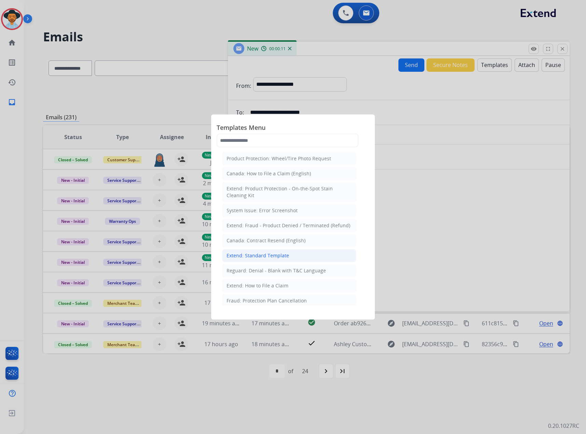
click at [273, 259] on div "Extend: Standard Template" at bounding box center [258, 255] width 63 height 7
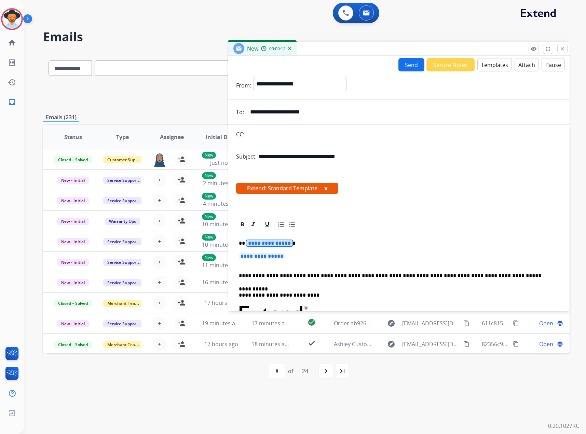
click at [276, 241] on span "**********" at bounding box center [270, 243] width 46 height 6
click at [268, 252] on div "**********" at bounding box center [399, 330] width 326 height 198
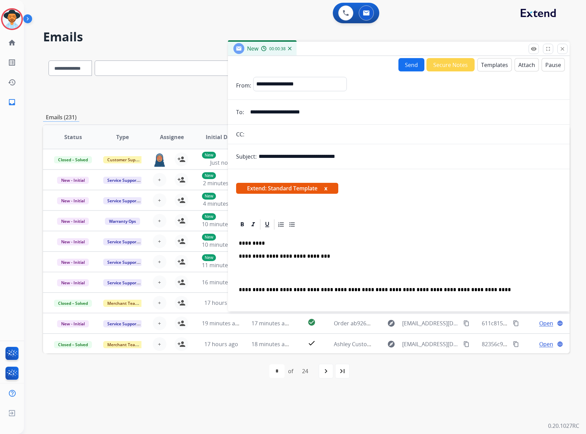
click at [240, 267] on p at bounding box center [399, 273] width 320 height 13
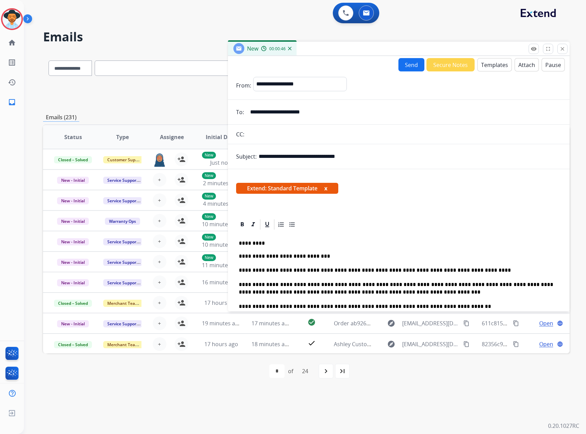
click at [327, 188] on button "x" at bounding box center [326, 188] width 3 height 8
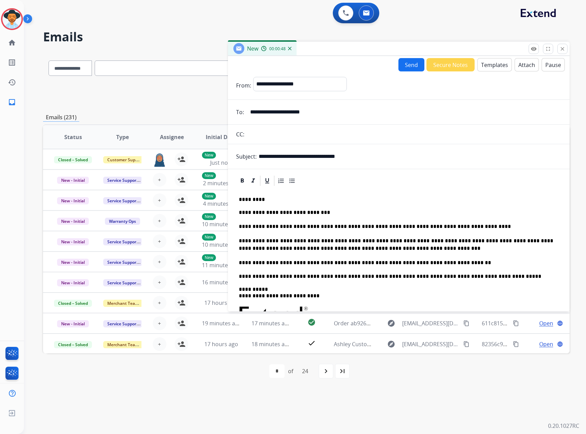
click at [402, 64] on button "Send" at bounding box center [412, 64] width 26 height 13
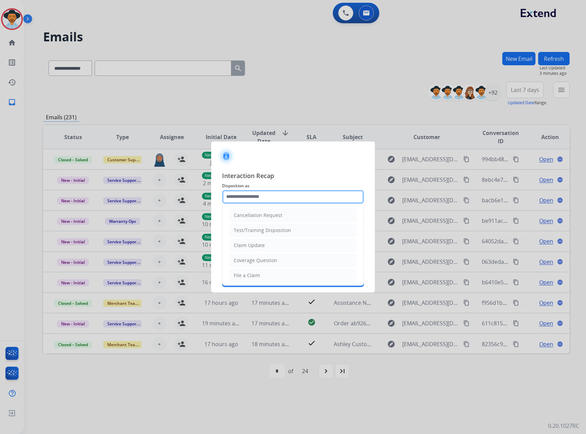
click at [248, 195] on input "text" at bounding box center [293, 197] width 142 height 14
click at [248, 248] on div "Claim Update" at bounding box center [249, 245] width 31 height 7
type input "**********"
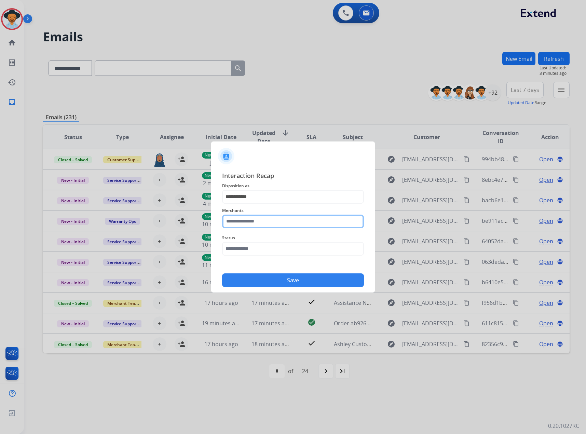
click at [256, 221] on input "text" at bounding box center [293, 222] width 142 height 14
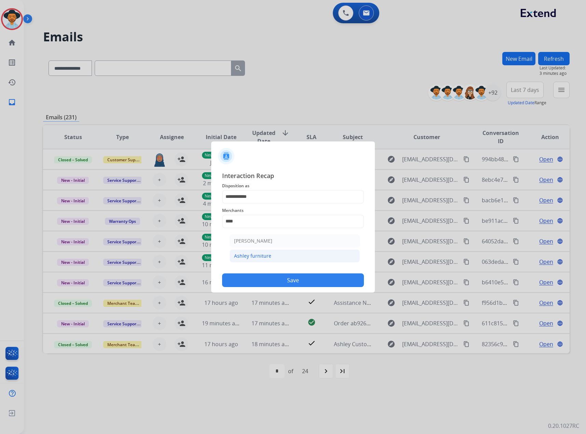
click at [271, 259] on li "Ashley furniture" at bounding box center [295, 256] width 130 height 13
type input "**********"
click at [270, 256] on div "Status" at bounding box center [293, 244] width 142 height 27
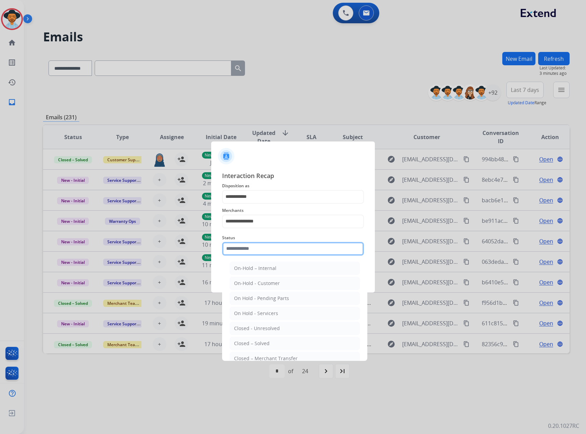
click at [272, 250] on input "text" at bounding box center [293, 249] width 142 height 14
click at [248, 345] on div "Closed – Solved" at bounding box center [252, 343] width 36 height 7
type input "**********"
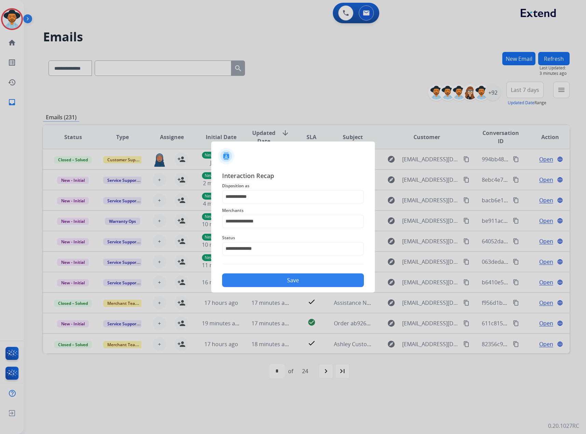
click at [289, 280] on button "Save" at bounding box center [293, 281] width 142 height 14
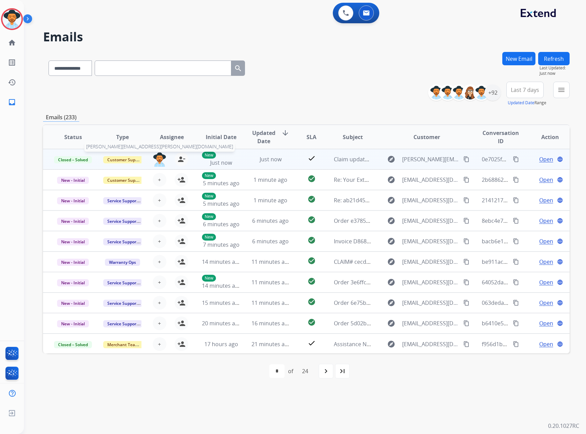
click at [162, 162] on img at bounding box center [160, 160] width 14 height 14
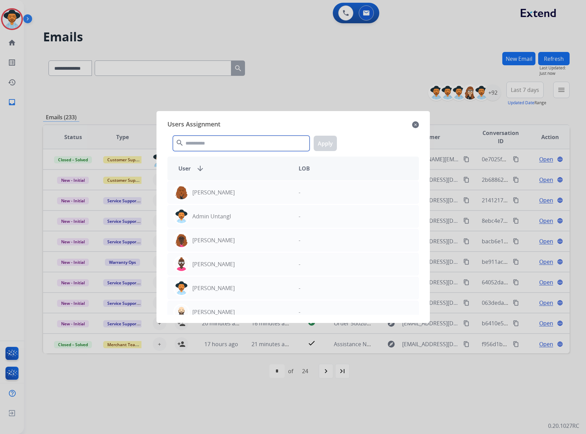
click at [202, 146] on input "text" at bounding box center [241, 143] width 137 height 15
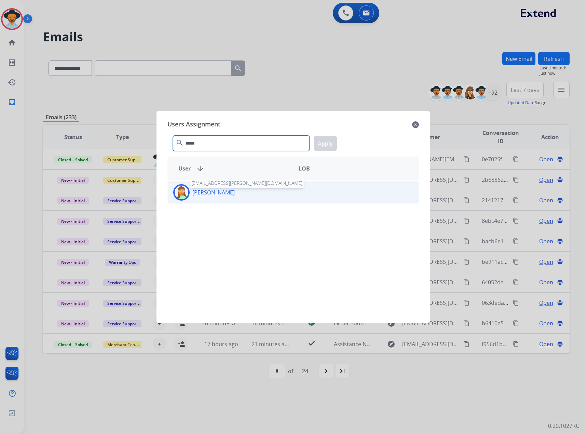
type input "*****"
click at [212, 194] on p "[PERSON_NAME]" at bounding box center [214, 192] width 42 height 8
click at [324, 144] on button "Apply" at bounding box center [325, 143] width 23 height 15
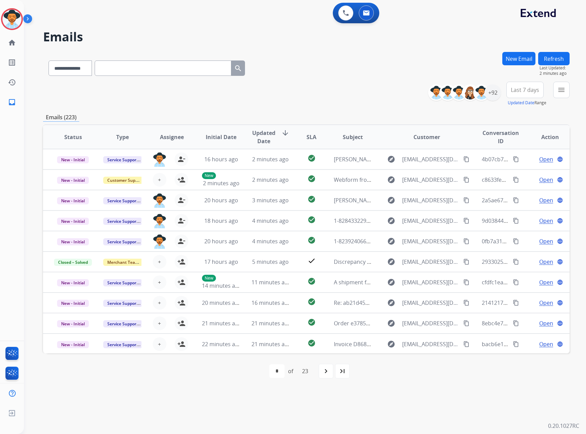
click at [557, 61] on button "Refresh" at bounding box center [554, 58] width 31 height 13
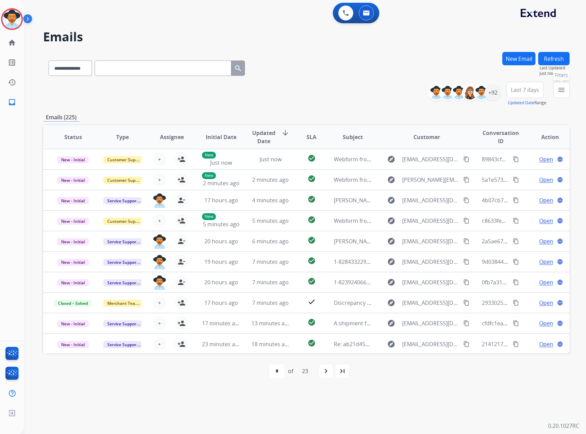
click at [562, 90] on mat-icon "menu" at bounding box center [562, 90] width 8 height 8
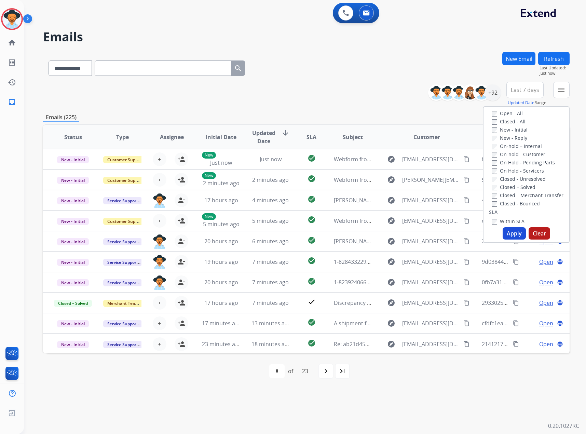
scroll to position [103, 0]
click at [509, 128] on label "New - Initial" at bounding box center [510, 129] width 36 height 6
click at [505, 137] on label "New - Reply" at bounding box center [510, 137] width 36 height 6
click at [510, 235] on button "Apply" at bounding box center [514, 233] width 23 height 12
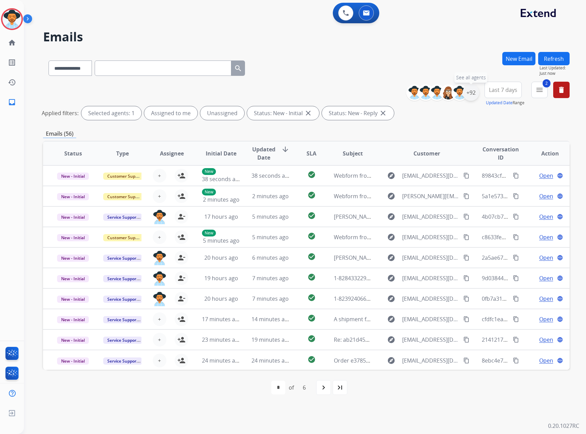
click at [473, 93] on div "+92" at bounding box center [471, 92] width 16 height 16
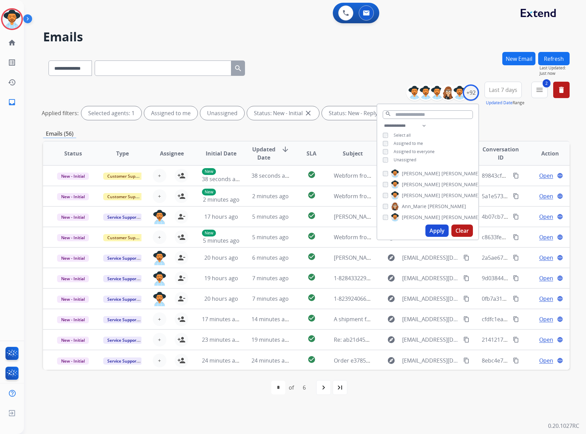
click at [528, 121] on div "**********" at bounding box center [306, 102] width 527 height 41
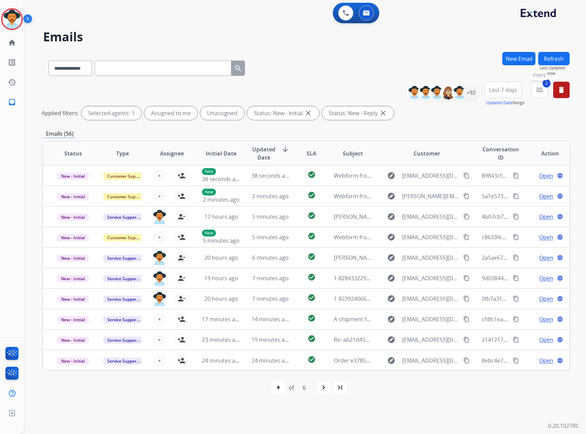
click at [543, 92] on mat-icon "menu" at bounding box center [540, 90] width 8 height 8
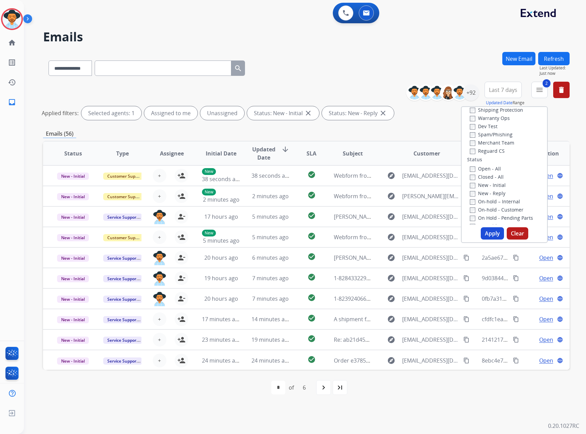
scroll to position [0, 0]
click at [491, 148] on label "Service Support" at bounding box center [492, 148] width 44 height 6
click at [498, 123] on label "Claims Adjudication" at bounding box center [497, 123] width 54 height 6
click at [488, 232] on button "Apply" at bounding box center [492, 233] width 23 height 12
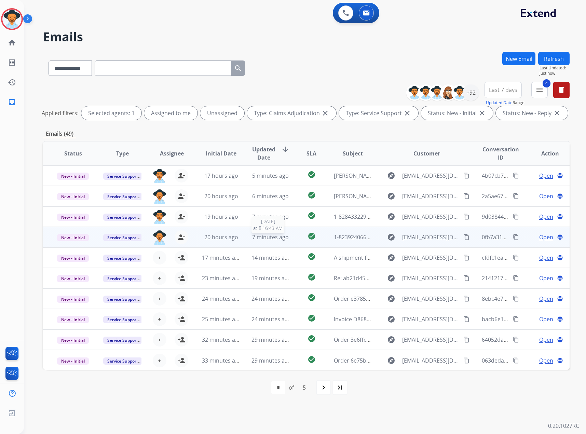
scroll to position [1, 0]
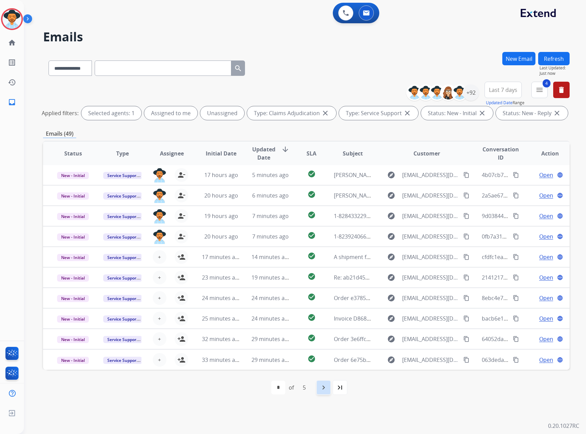
click at [323, 386] on mat-icon "navigate_next" at bounding box center [324, 388] width 8 height 8
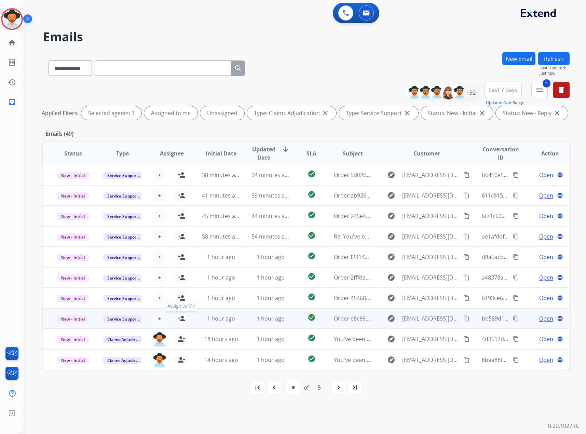
click at [177, 320] on mat-icon "person_add" at bounding box center [181, 319] width 8 height 8
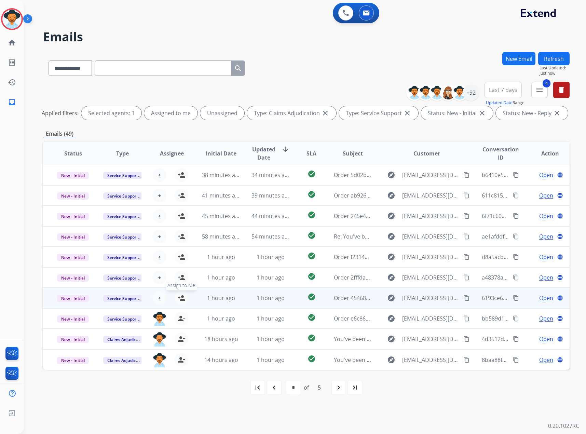
click at [177, 295] on mat-icon "person_add" at bounding box center [181, 298] width 8 height 8
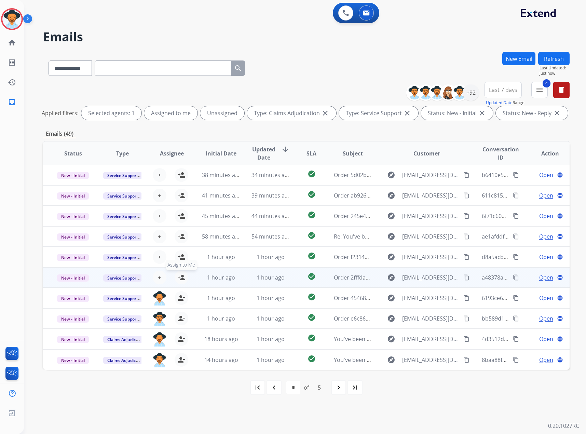
click at [178, 273] on button "person_add Assign to Me" at bounding box center [182, 278] width 14 height 14
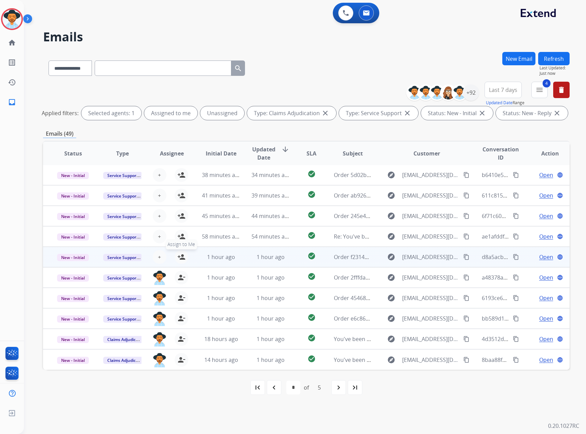
click at [180, 253] on mat-icon "person_add" at bounding box center [181, 257] width 8 height 8
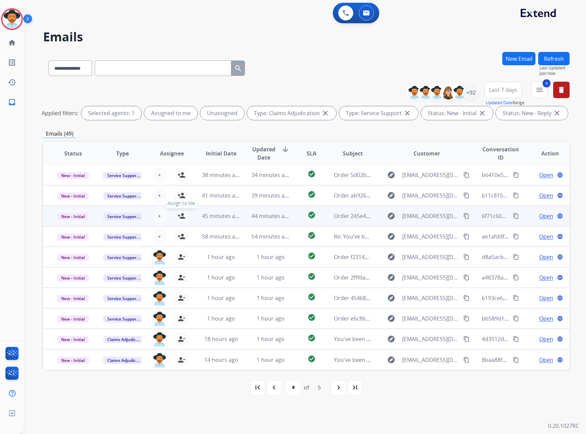
click at [181, 214] on mat-icon "person_add" at bounding box center [181, 216] width 8 height 8
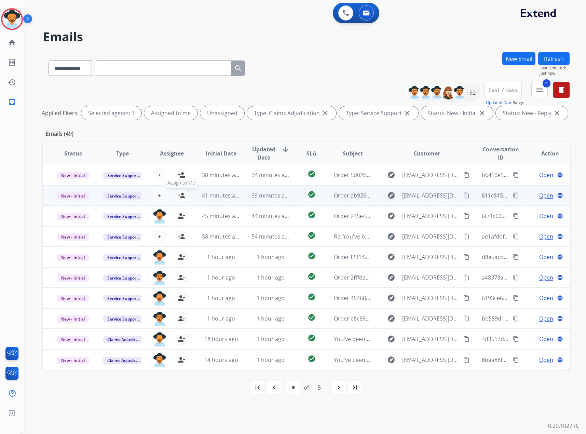
click at [182, 190] on button "person_add Assign to Me" at bounding box center [182, 196] width 14 height 14
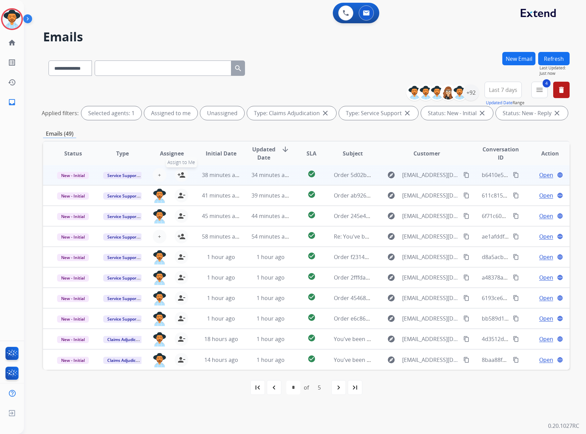
click at [182, 176] on mat-icon "person_add" at bounding box center [181, 175] width 8 height 8
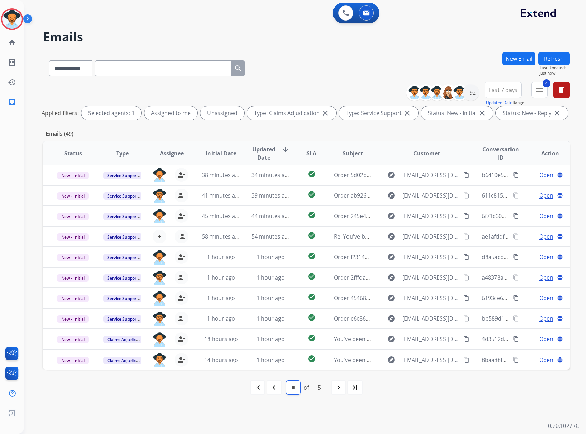
click at [291, 386] on select "* * * * *" at bounding box center [294, 388] width 14 height 14
click at [270, 389] on mat-icon "navigate_before" at bounding box center [274, 388] width 8 height 8
click at [325, 388] on mat-icon "navigate_next" at bounding box center [324, 388] width 8 height 8
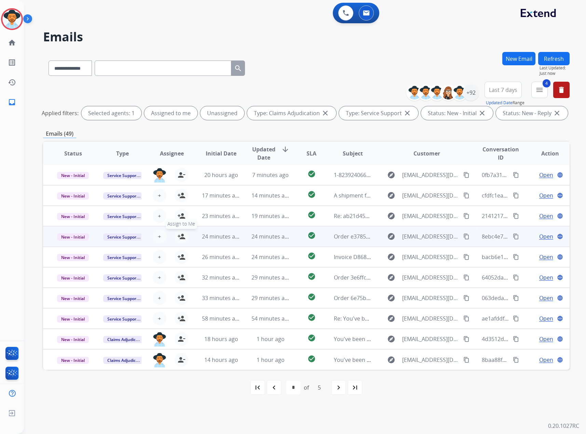
click at [181, 237] on mat-icon "person_add" at bounding box center [181, 237] width 8 height 8
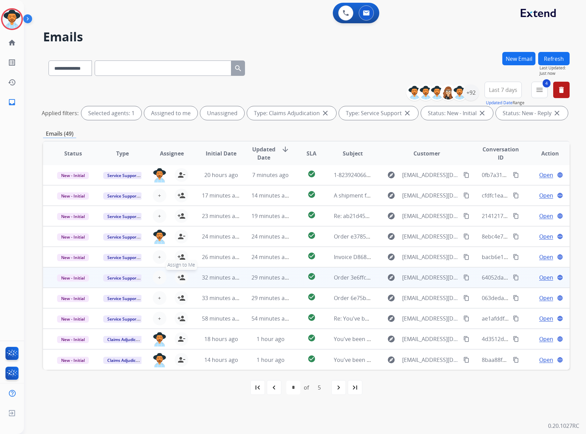
click at [178, 278] on mat-icon "person_add" at bounding box center [181, 278] width 8 height 8
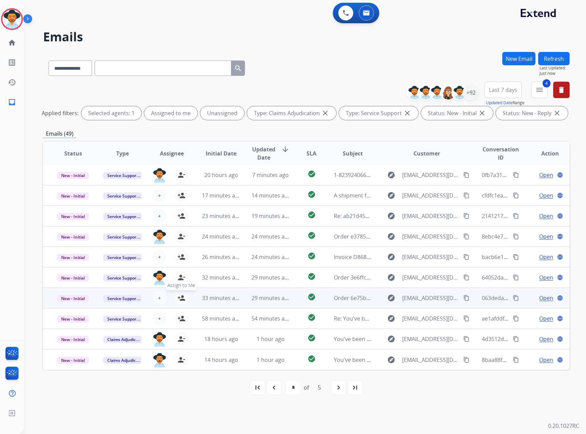
click at [181, 299] on mat-icon "person_add" at bounding box center [181, 298] width 8 height 8
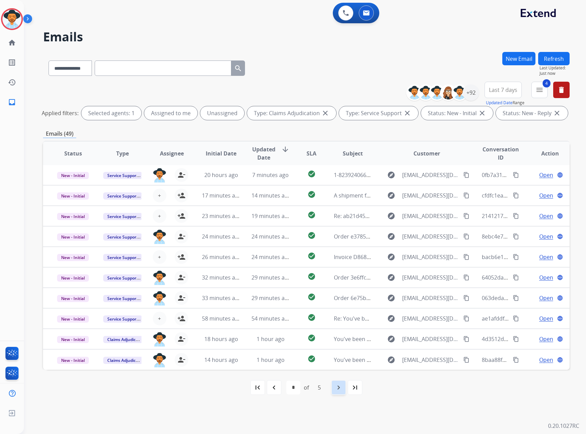
click at [339, 386] on mat-icon "navigate_next" at bounding box center [339, 388] width 8 height 8
click at [337, 391] on mat-icon "navigate_next" at bounding box center [339, 388] width 8 height 8
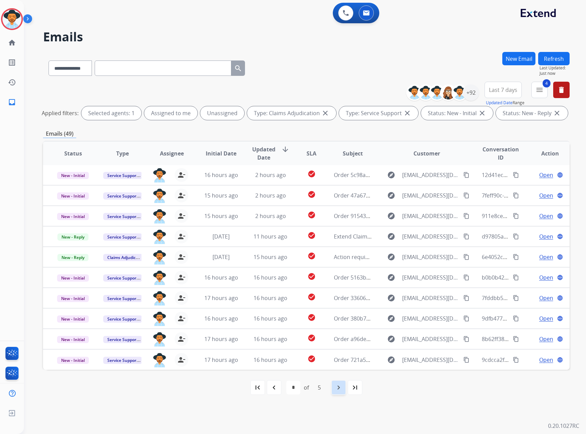
click at [337, 390] on mat-icon "navigate_next" at bounding box center [339, 388] width 8 height 8
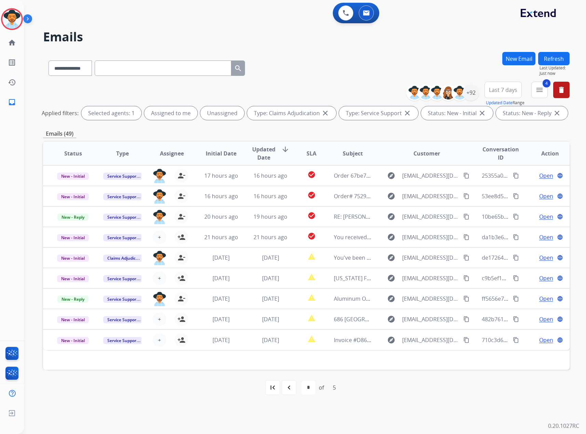
scroll to position [0, 0]
click at [290, 389] on mat-icon "navigate_before" at bounding box center [289, 388] width 8 height 8
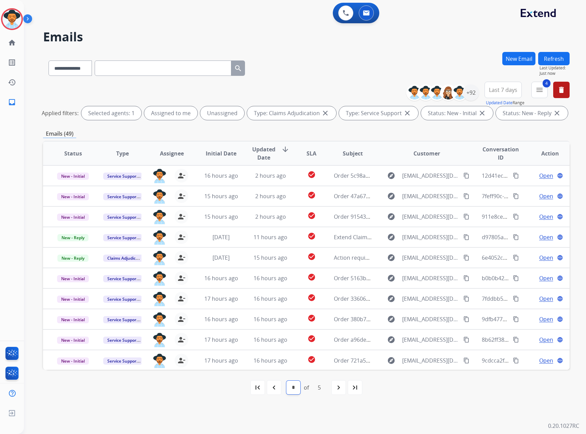
click at [290, 389] on select "* * * * *" at bounding box center [294, 388] width 14 height 14
click at [278, 388] on mat-icon "navigate_before" at bounding box center [274, 388] width 8 height 8
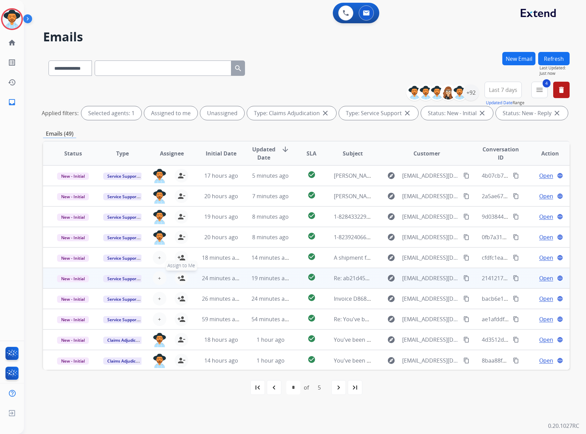
click at [181, 280] on mat-icon "person_add" at bounding box center [181, 278] width 8 height 8
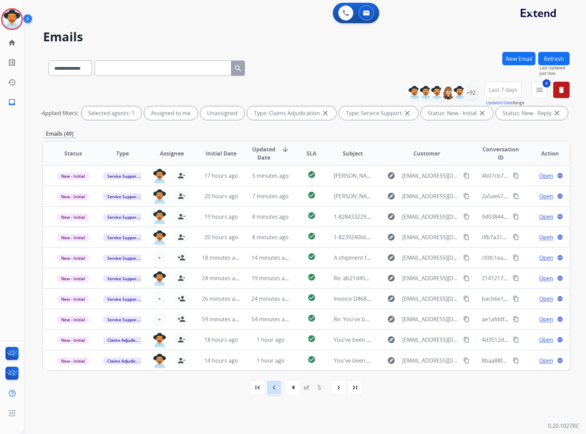
click at [277, 387] on mat-icon "navigate_before" at bounding box center [274, 388] width 8 height 8
click at [538, 85] on button "4 menu Filters" at bounding box center [540, 90] width 16 height 16
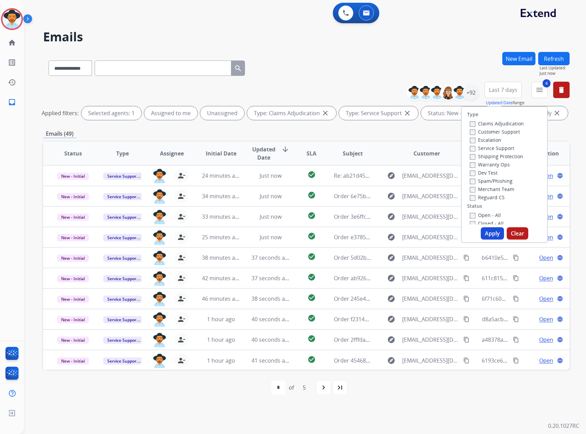
click at [385, 127] on div "**********" at bounding box center [306, 229] width 527 height 354
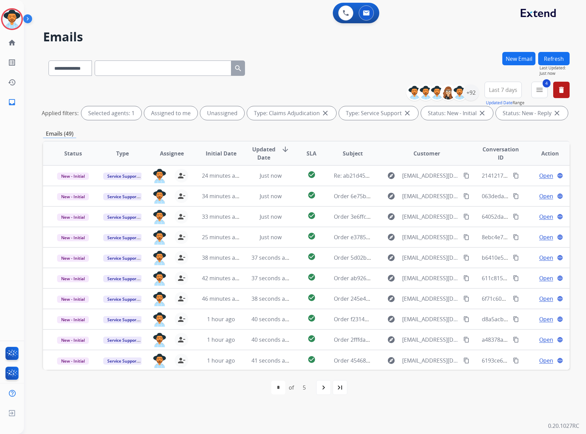
click at [550, 59] on button "Refresh" at bounding box center [554, 58] width 31 height 13
click at [322, 387] on mat-icon "navigate_next" at bounding box center [324, 388] width 8 height 8
click at [339, 384] on mat-icon "navigate_next" at bounding box center [339, 388] width 8 height 8
click at [339, 385] on mat-icon "navigate_next" at bounding box center [339, 388] width 8 height 8
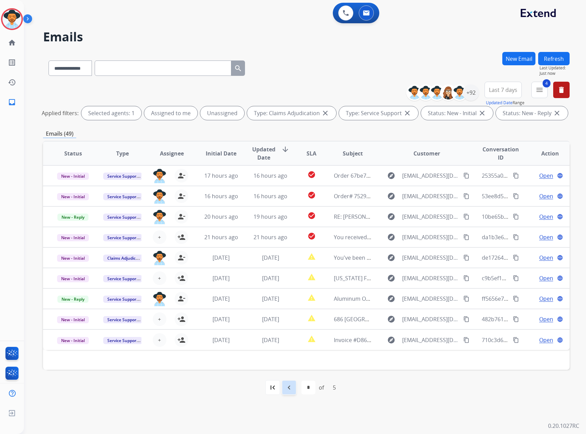
click at [289, 389] on mat-icon "navigate_before" at bounding box center [289, 388] width 8 height 8
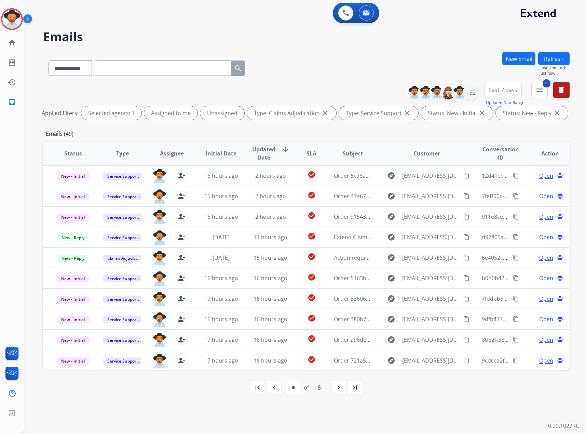
click at [271, 399] on div "first_page navigate_before * * * * * of 5 navigate_next last_page" at bounding box center [306, 388] width 527 height 36
click at [275, 391] on mat-icon "navigate_before" at bounding box center [274, 388] width 8 height 8
click at [275, 389] on mat-icon "navigate_before" at bounding box center [274, 388] width 8 height 8
select select "*"
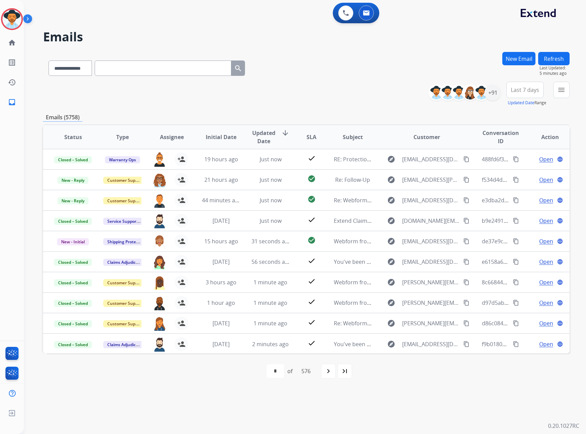
select select "**********"
